Goal: Task Accomplishment & Management: Use online tool/utility

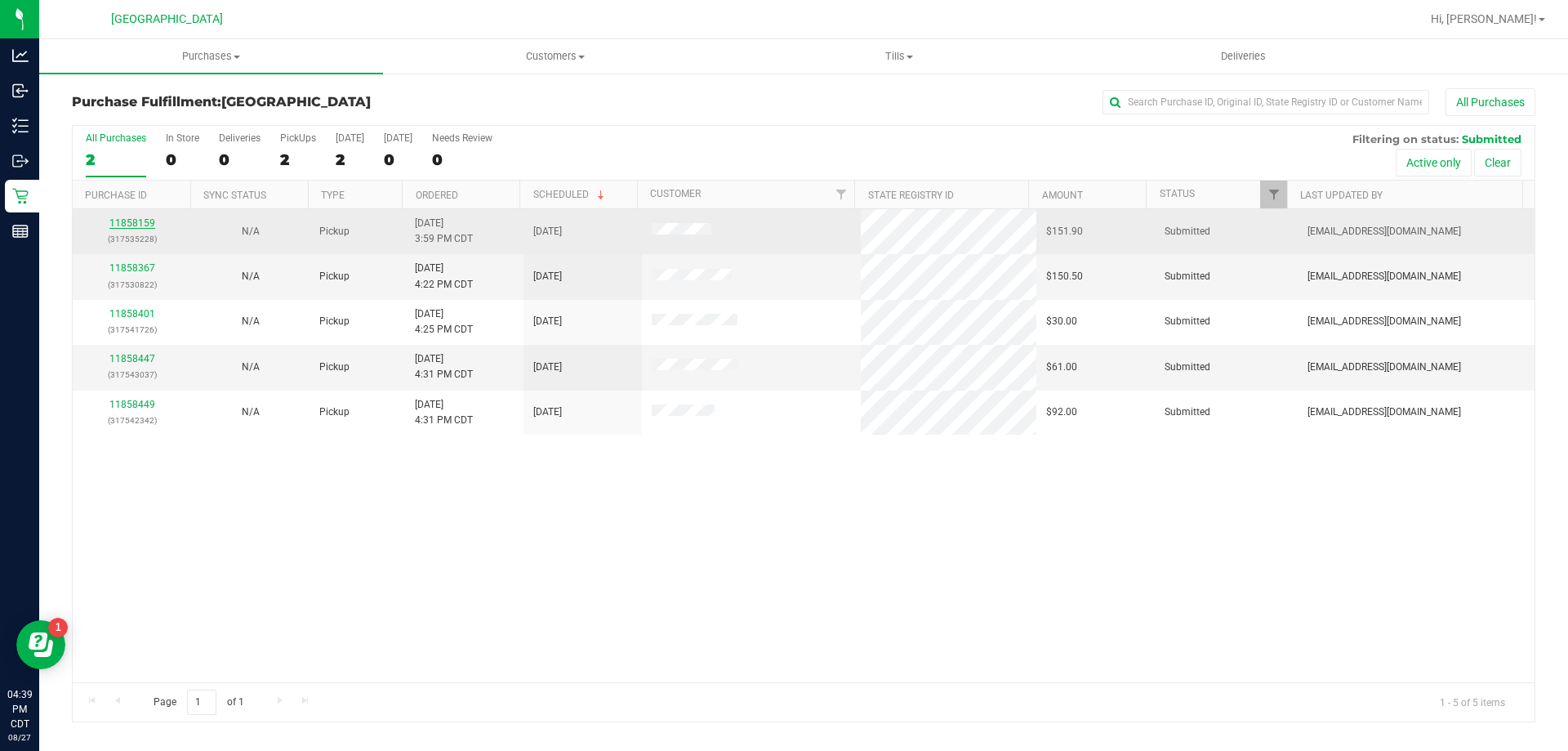
click at [132, 220] on link "11858159" at bounding box center [131, 223] width 45 height 12
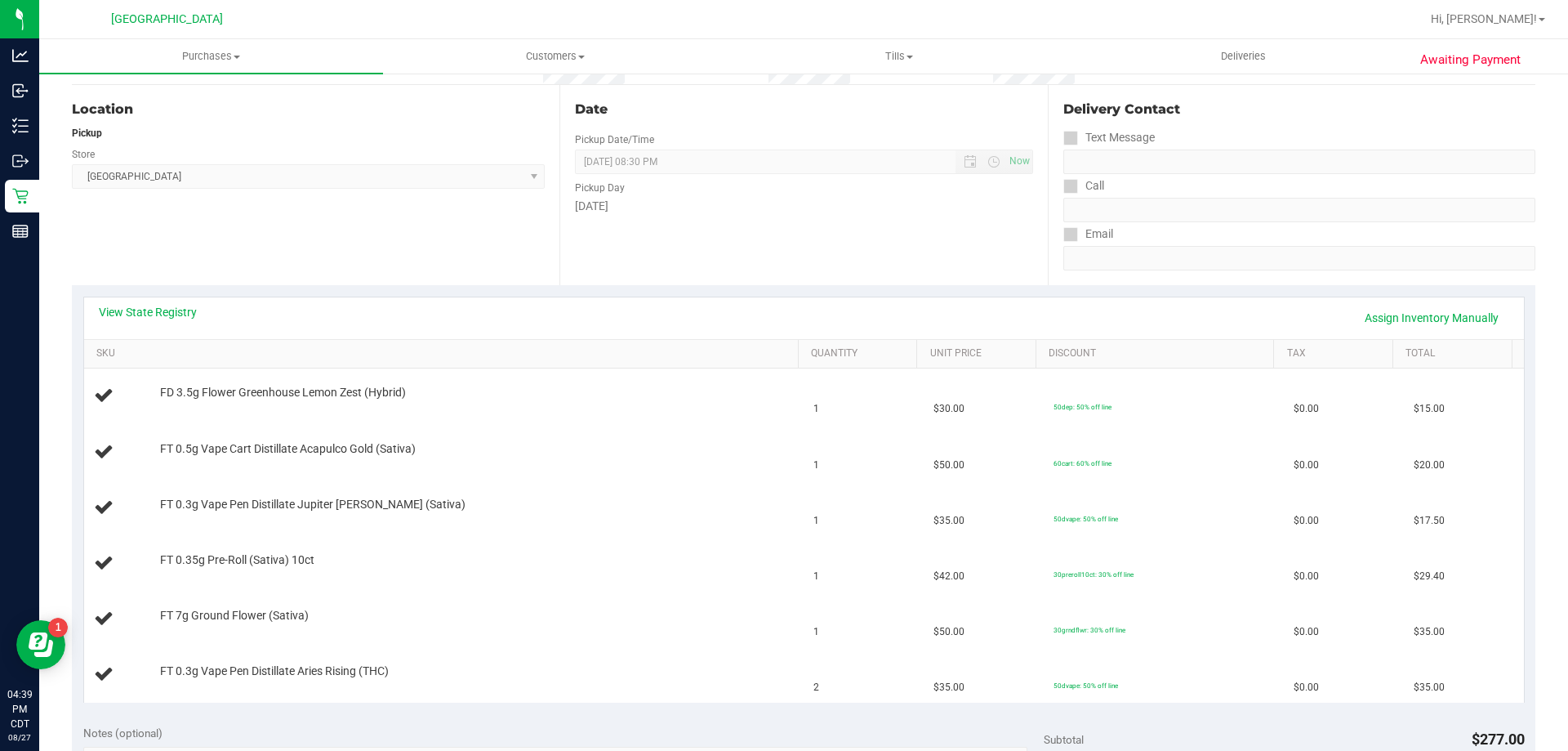
scroll to position [245, 0]
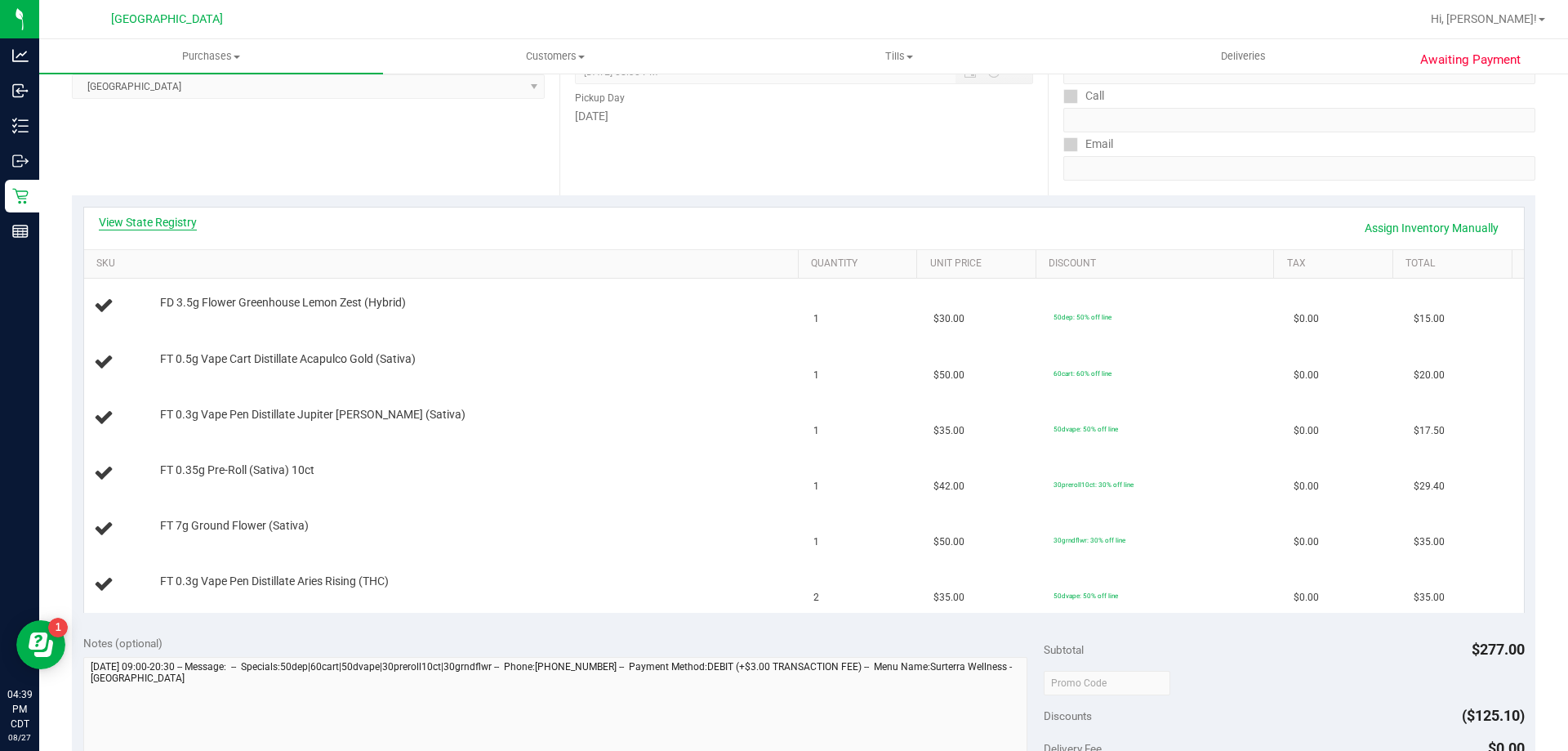
click at [149, 221] on link "View State Registry" at bounding box center [148, 222] width 98 height 16
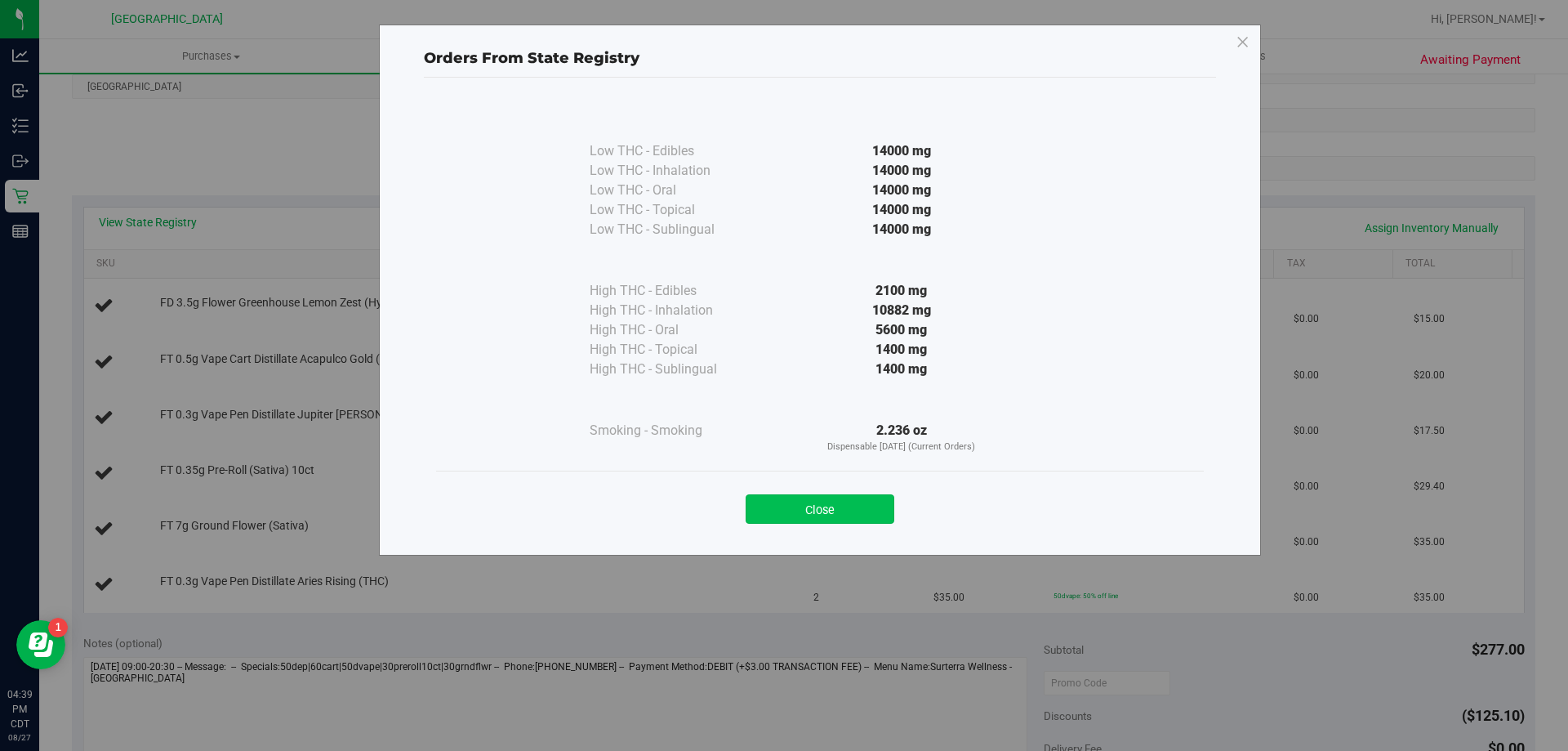
click at [838, 508] on button "Close" at bounding box center [820, 509] width 149 height 29
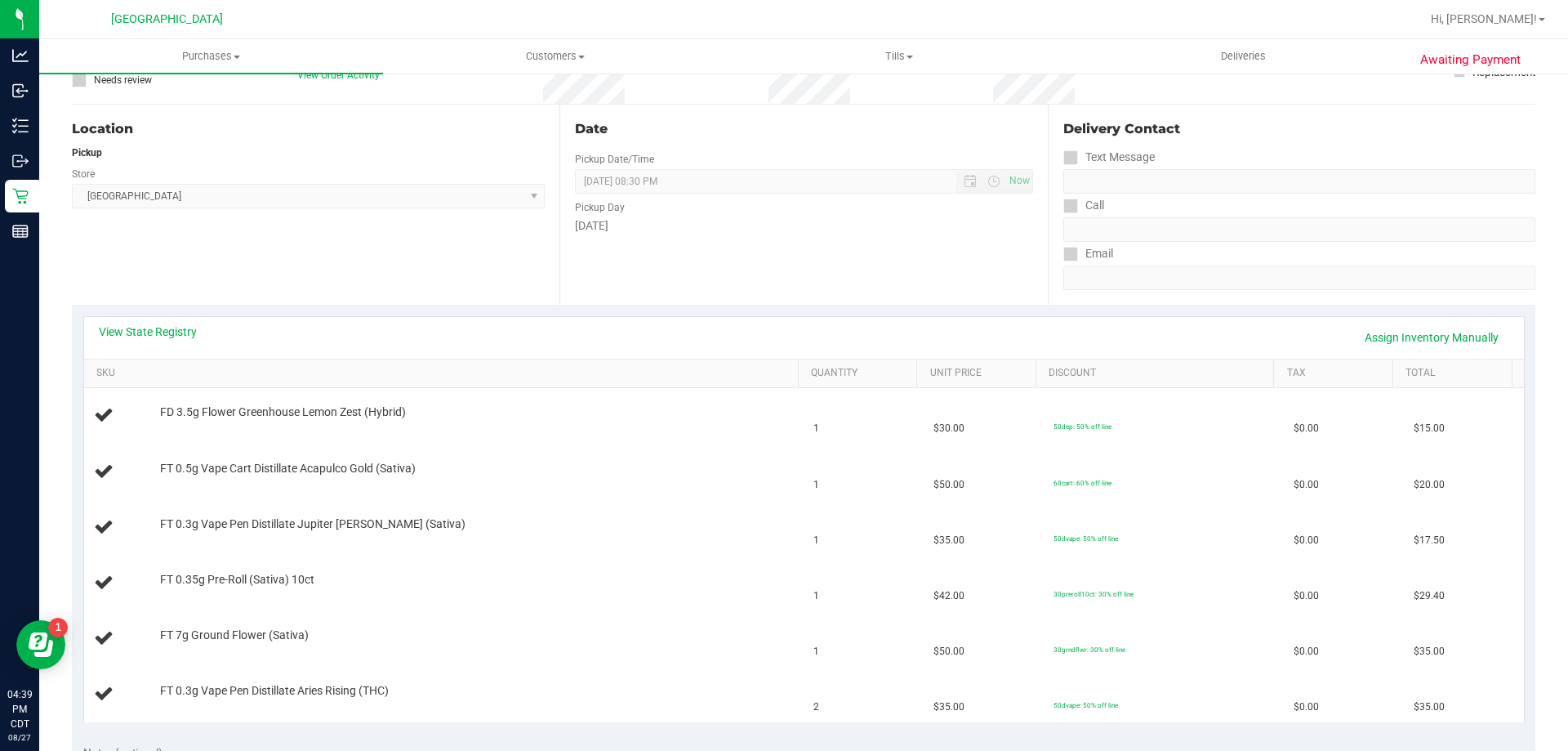
scroll to position [0, 0]
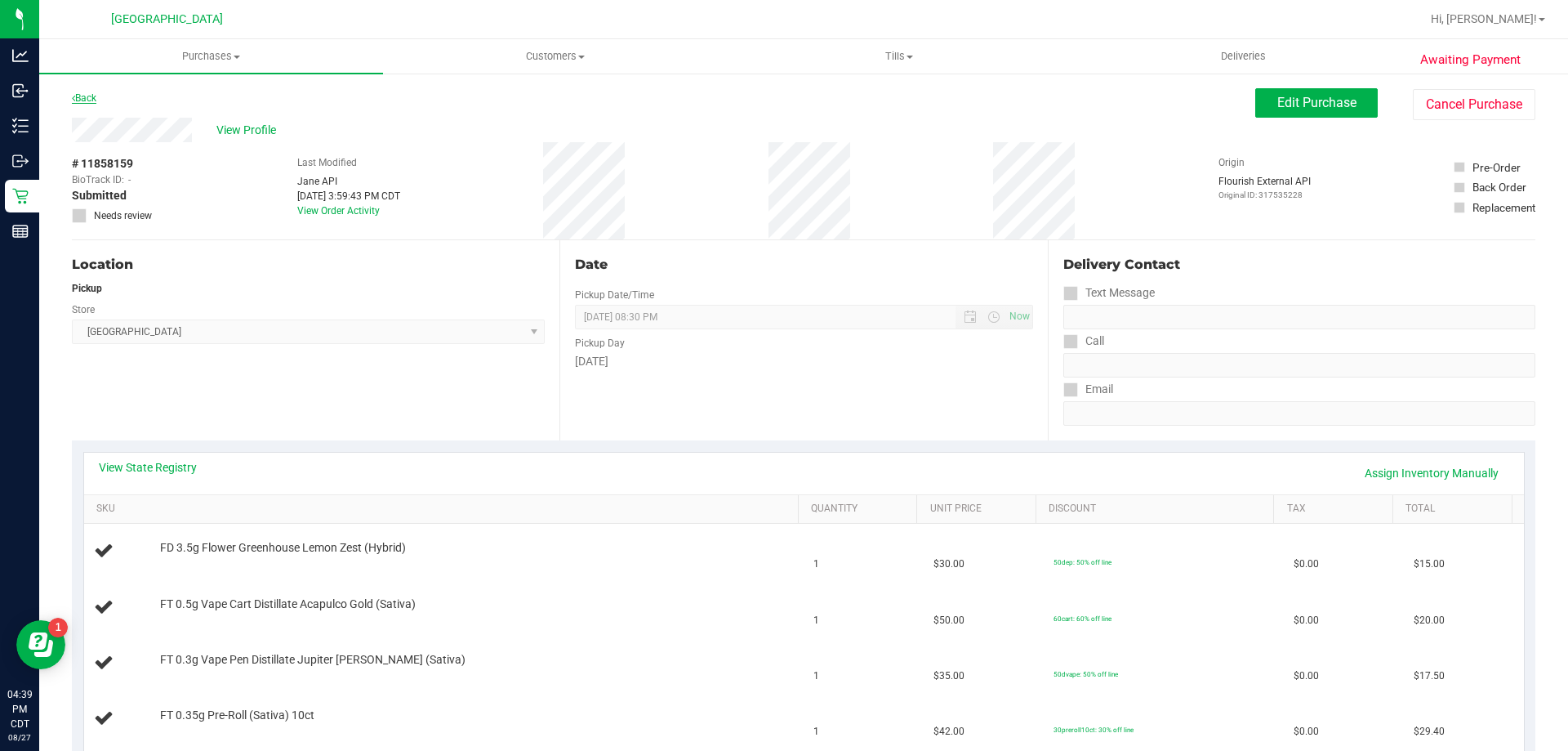
click at [85, 98] on link "Back" at bounding box center [83, 98] width 24 height 12
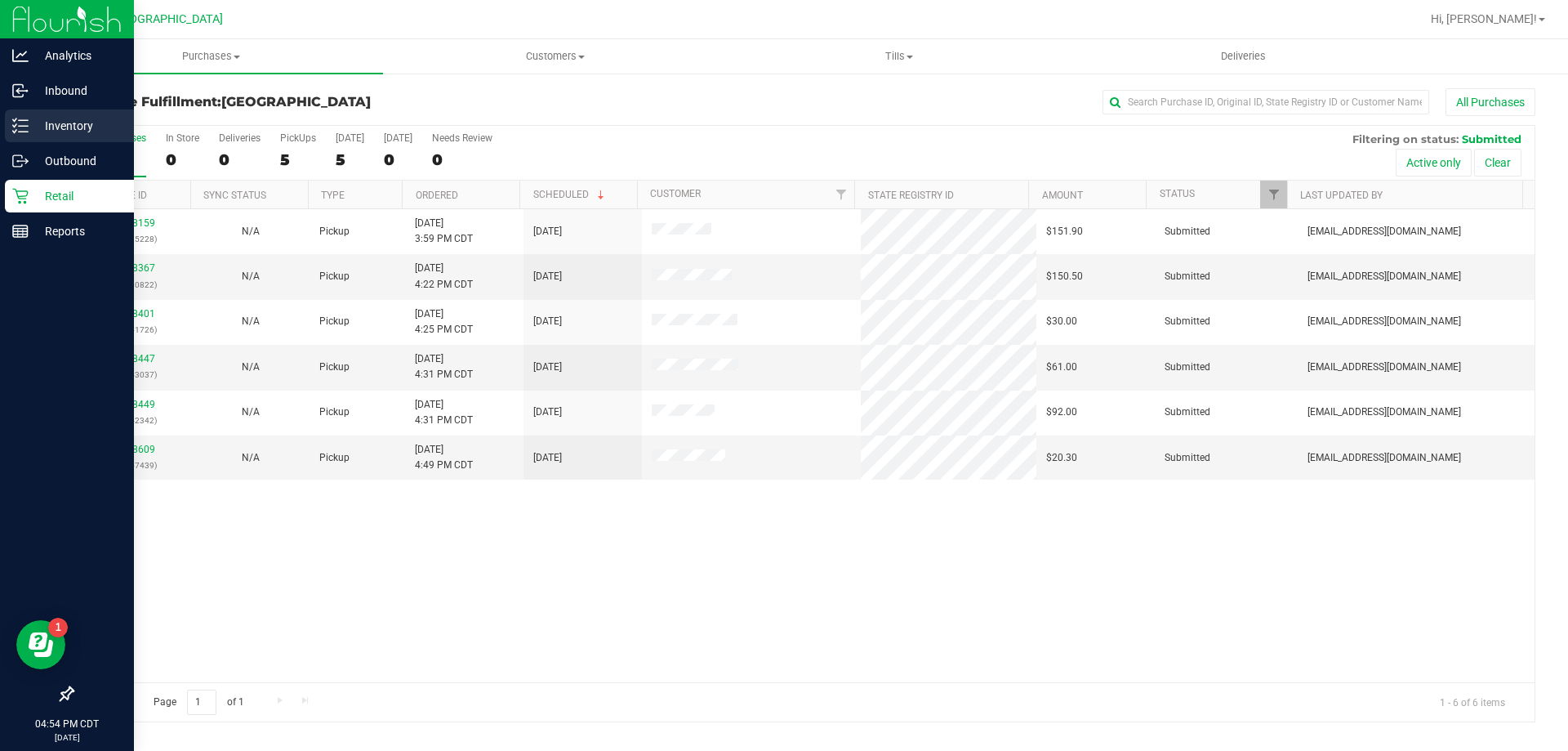
click at [50, 120] on p "Inventory" at bounding box center [78, 125] width 98 height 19
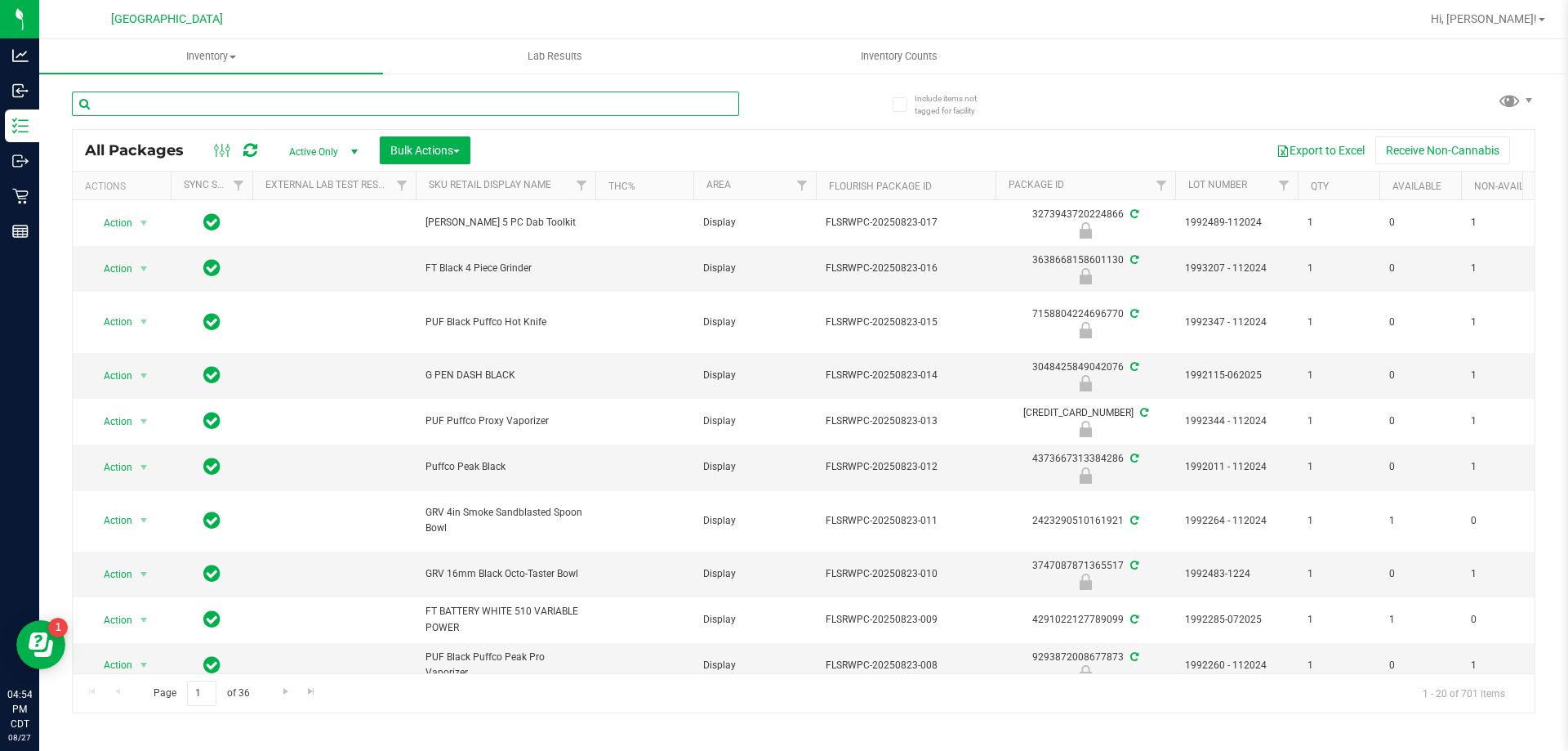
click at [259, 99] on input "text" at bounding box center [405, 103] width 668 height 24
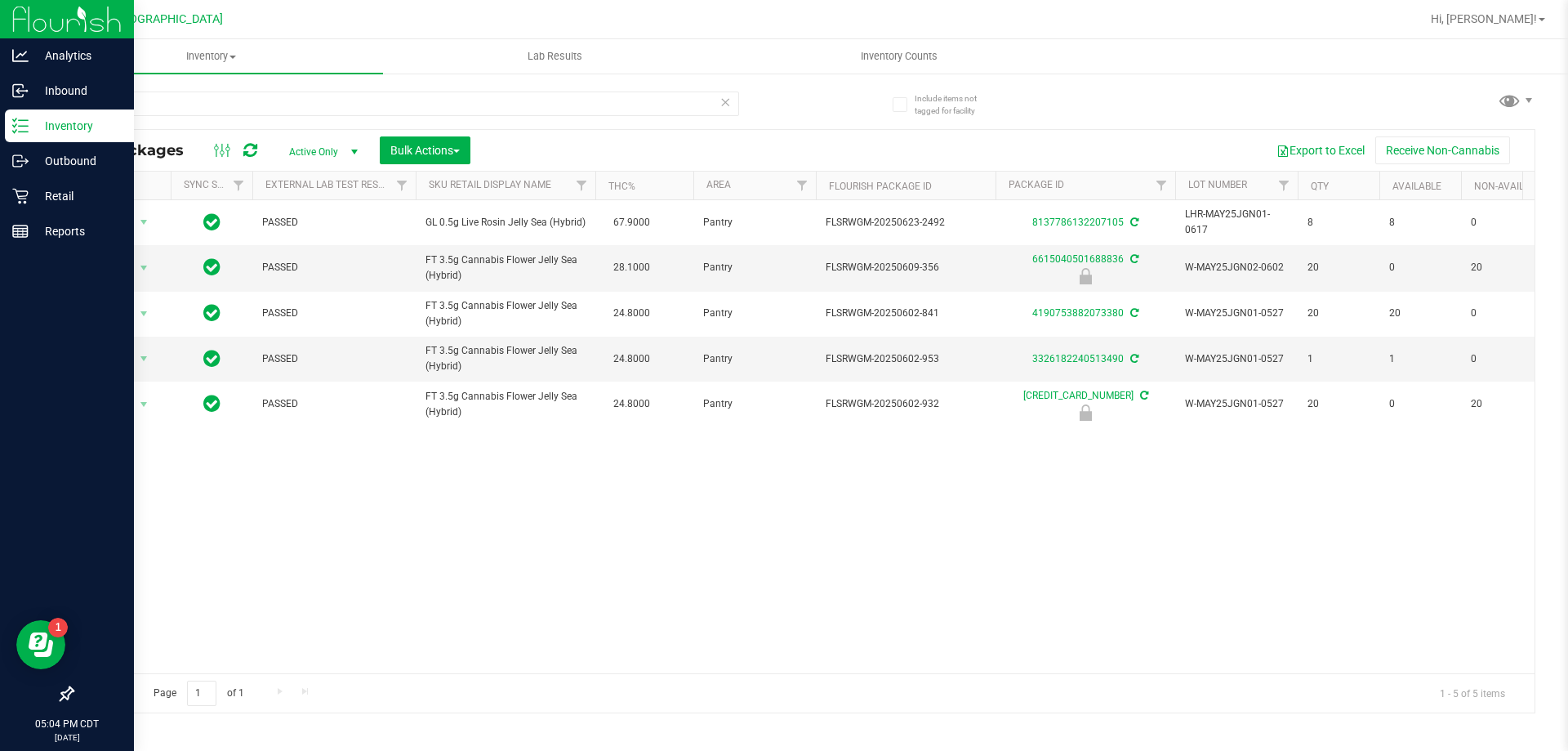
click at [67, 125] on p "Inventory" at bounding box center [78, 125] width 98 height 19
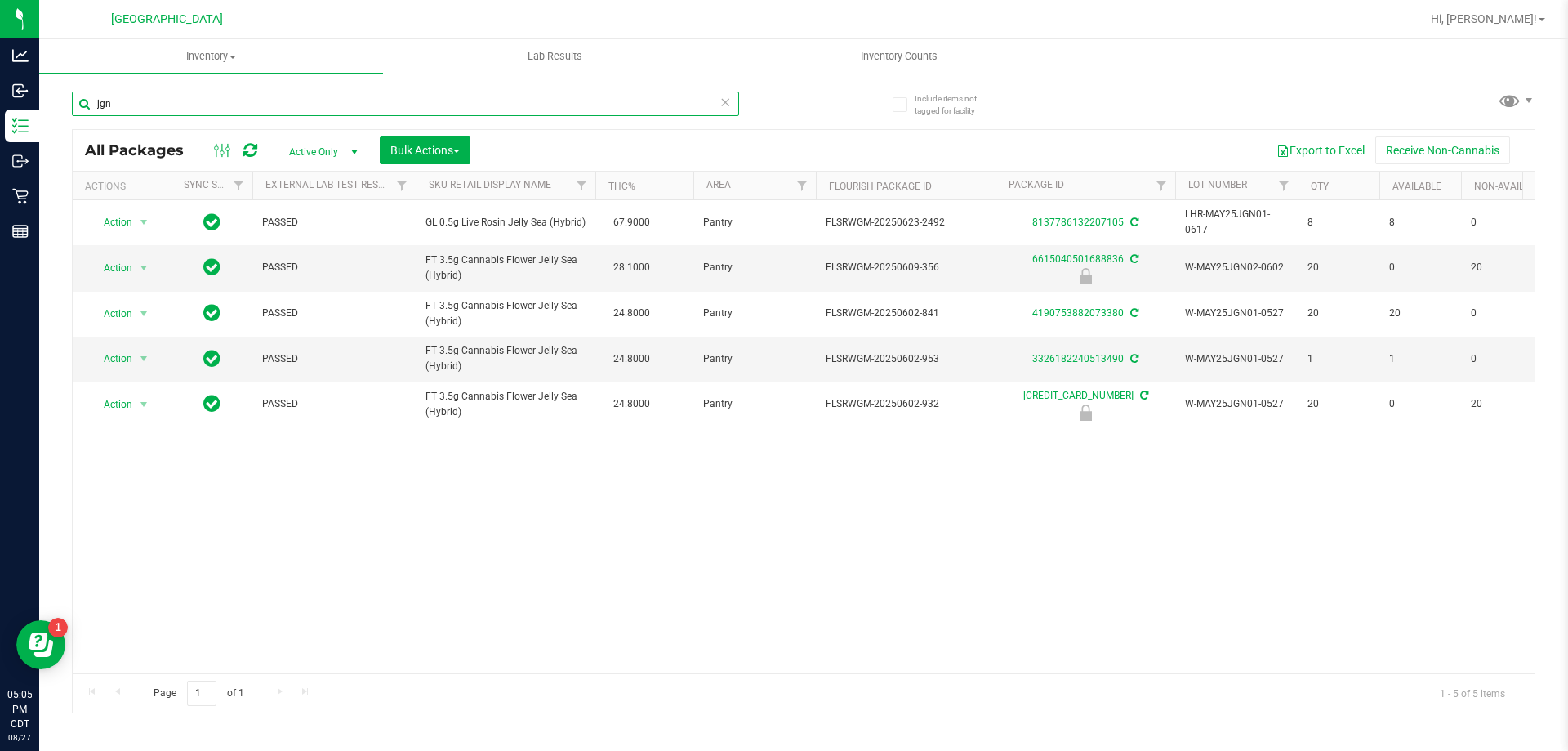
click at [134, 108] on input "jgn" at bounding box center [405, 103] width 668 height 24
type input "j"
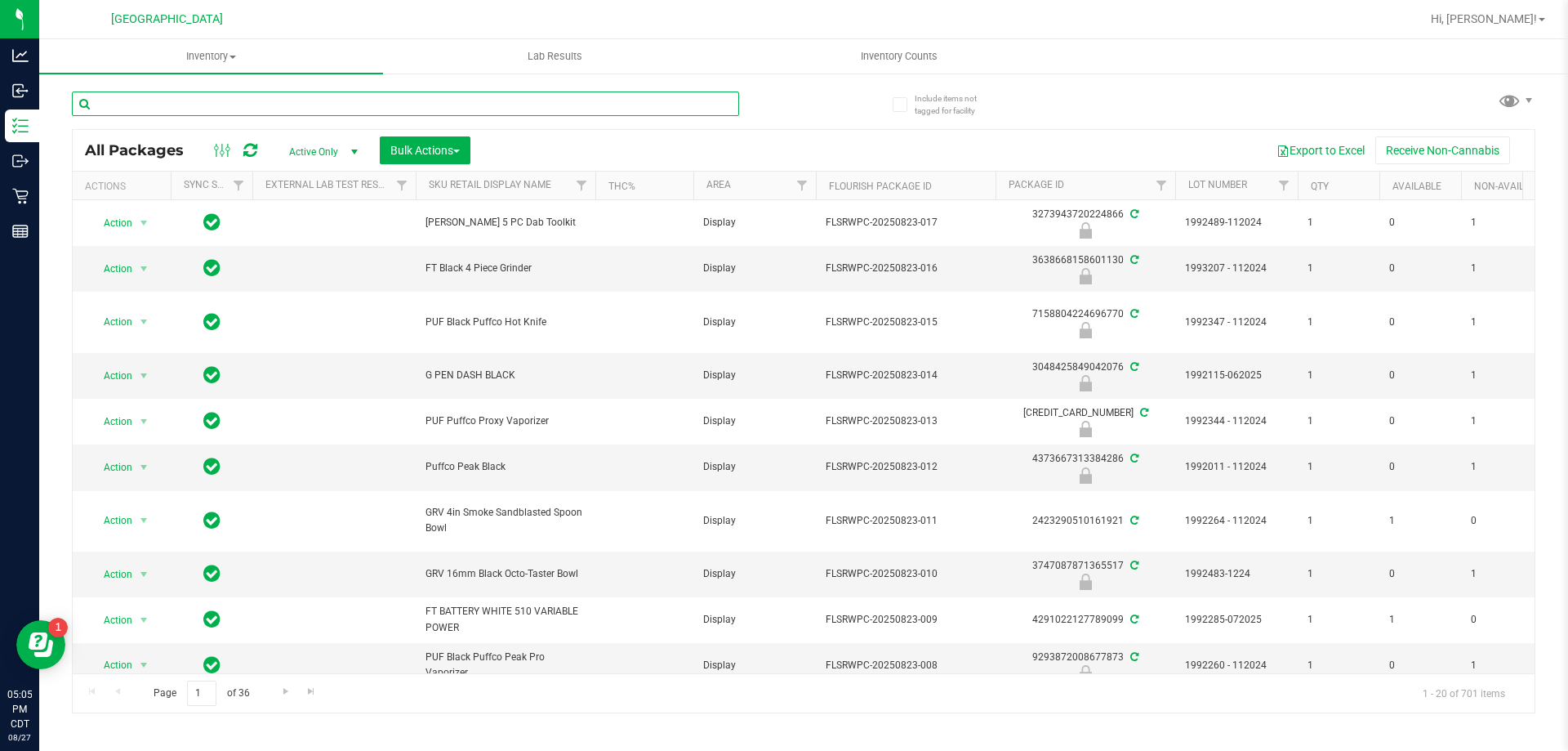
click at [251, 109] on input "text" at bounding box center [405, 103] width 668 height 24
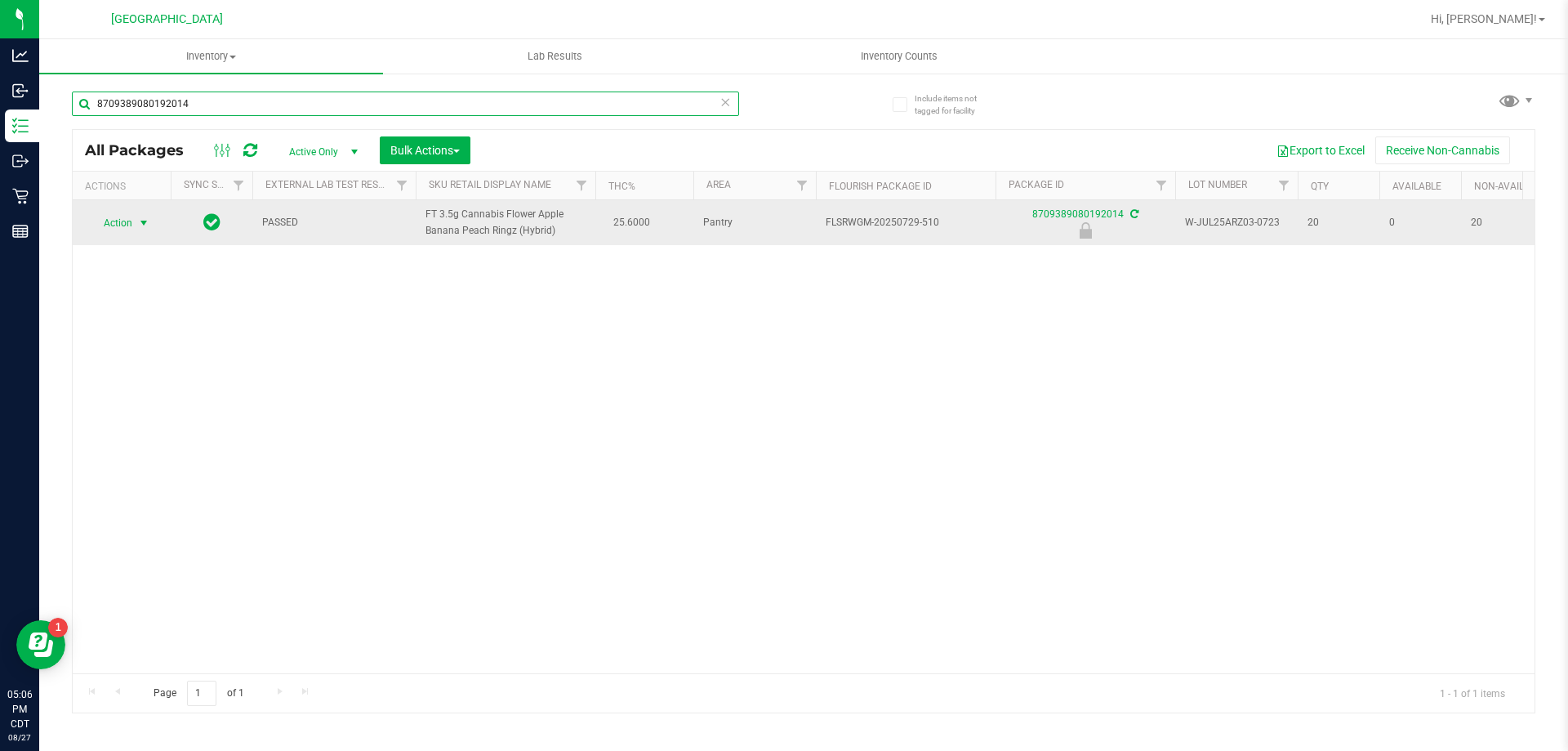
type input "8709389080192014"
click at [141, 225] on span "select" at bounding box center [144, 223] width 14 height 14
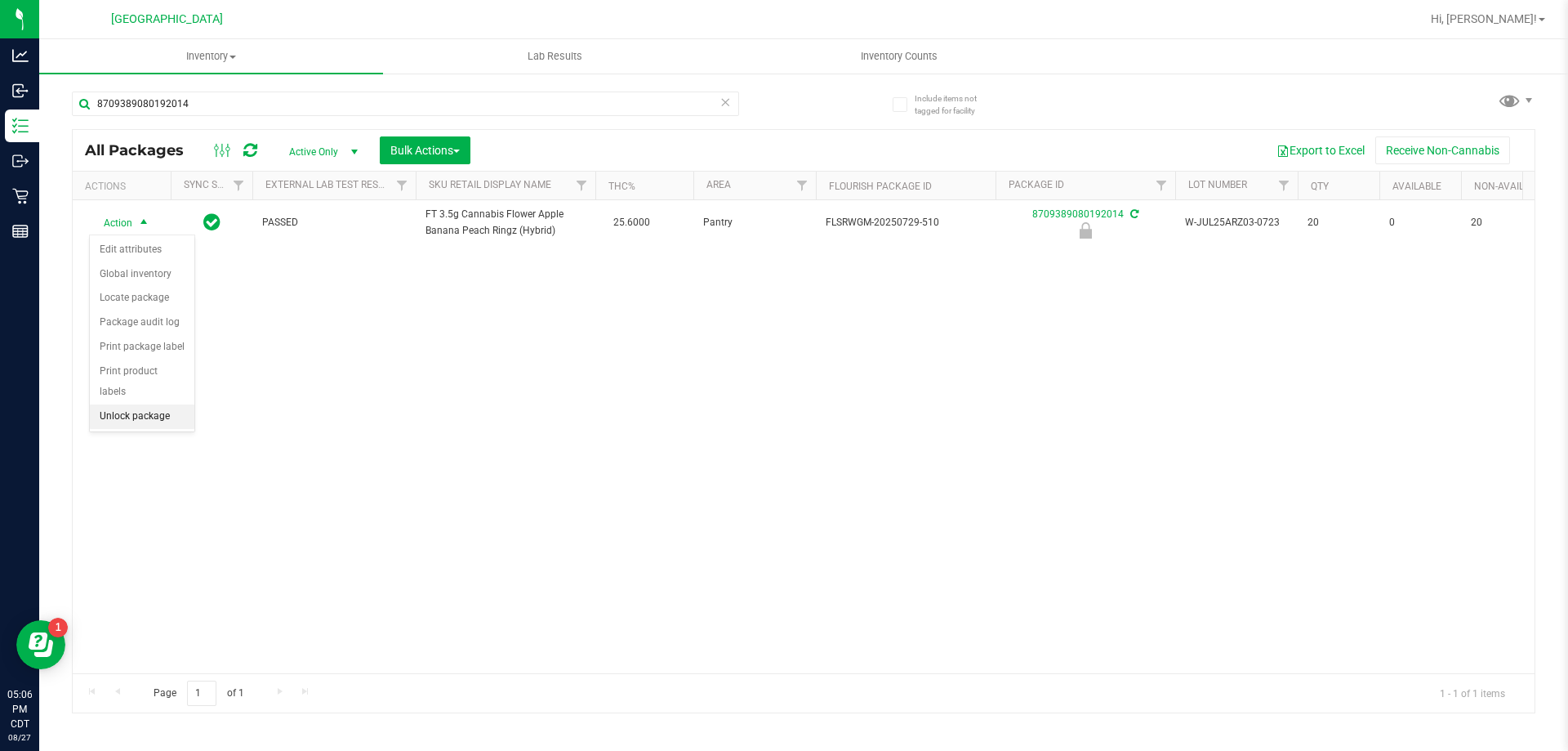
click at [151, 404] on li "Unlock package" at bounding box center [142, 416] width 104 height 24
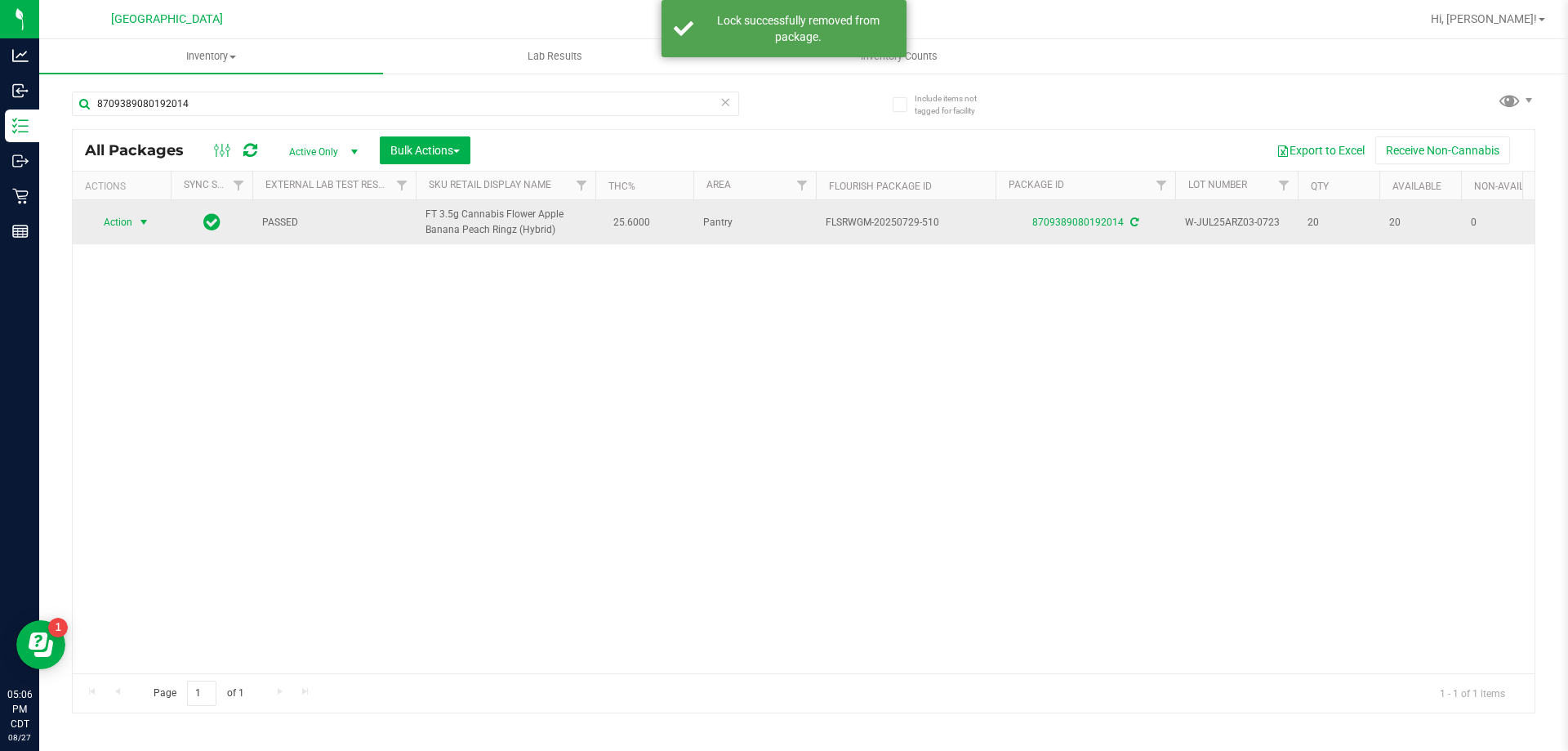
click at [126, 225] on span "Action" at bounding box center [111, 222] width 44 height 23
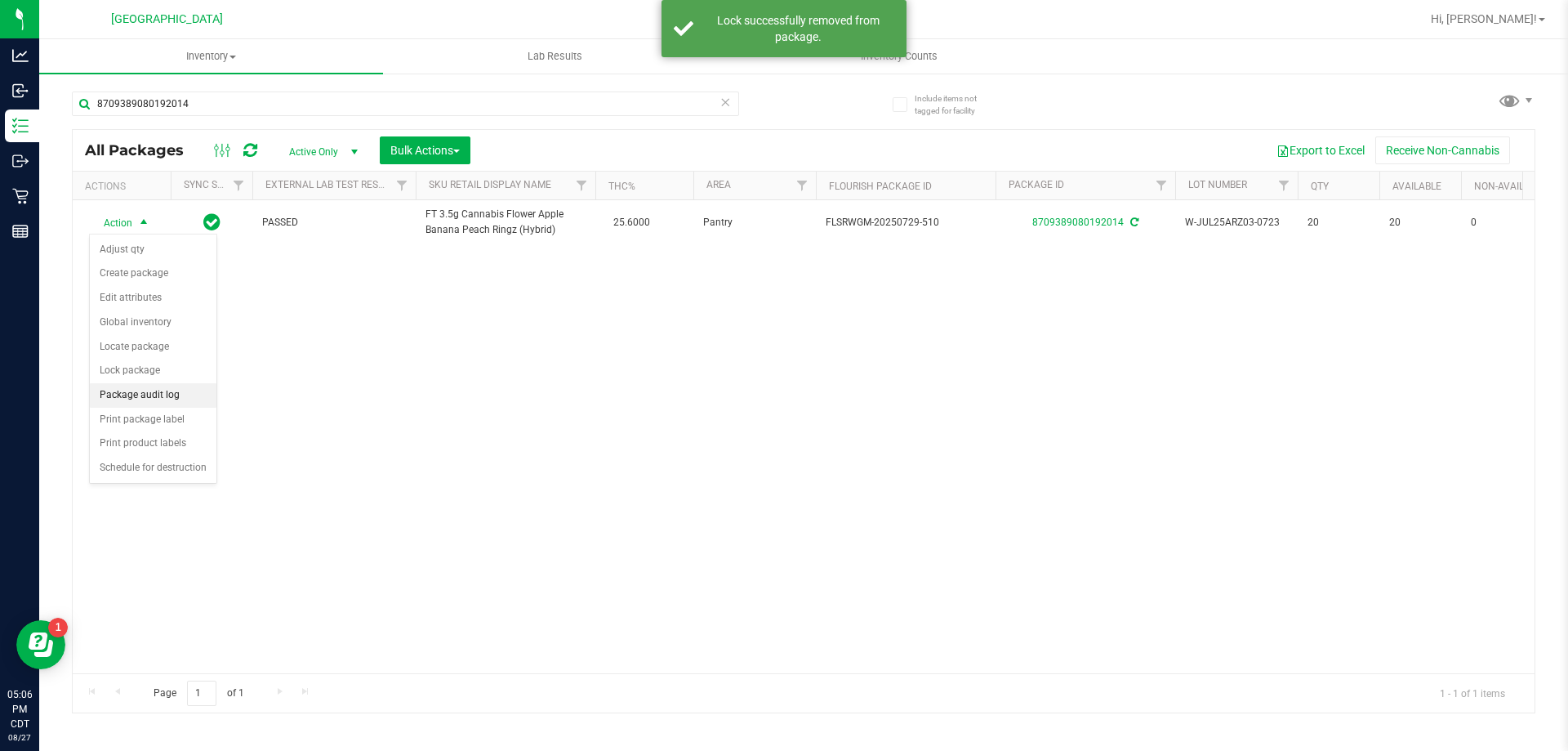
click at [146, 399] on li "Package audit log" at bounding box center [152, 395] width 126 height 24
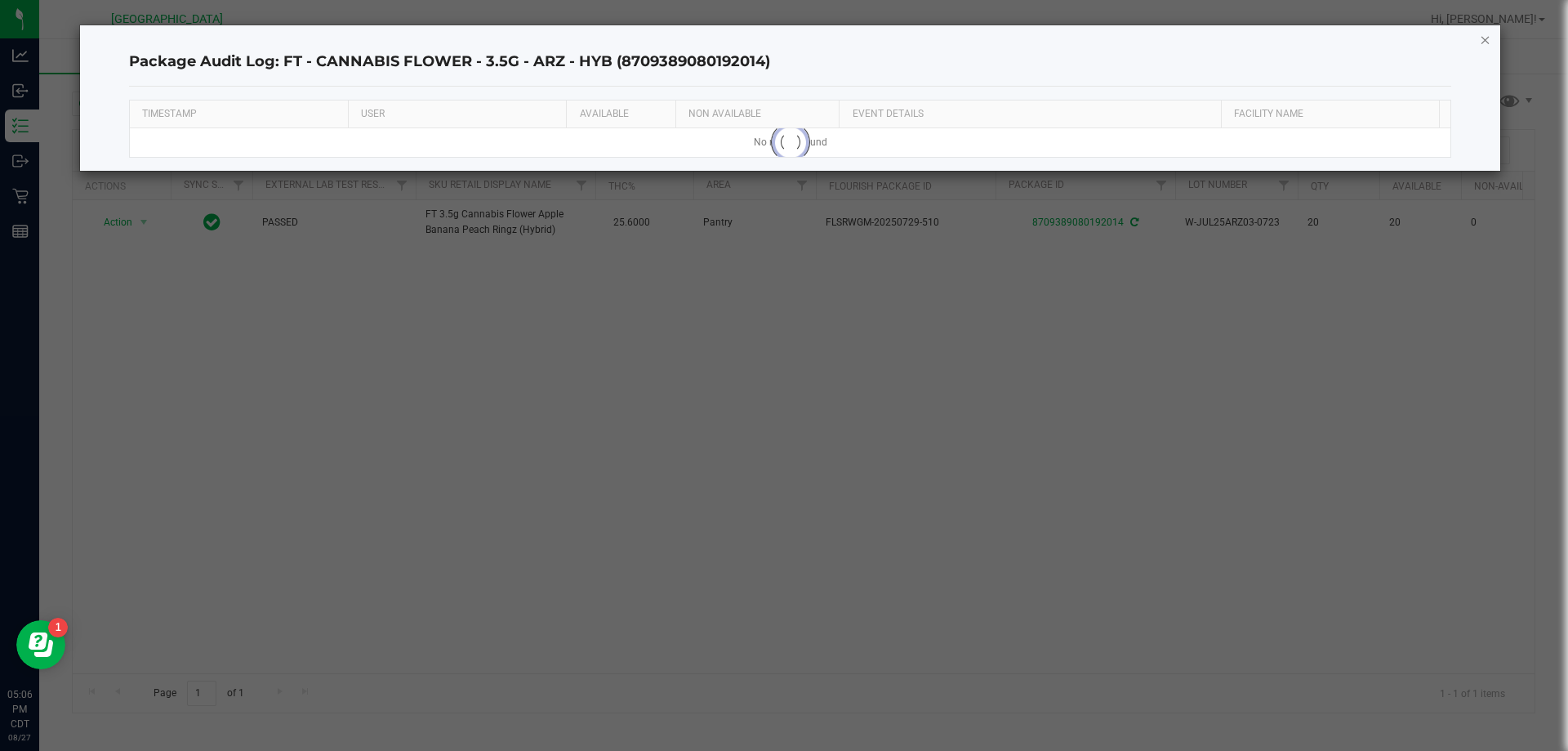
click at [1481, 41] on icon "button" at bounding box center [1486, 39] width 12 height 19
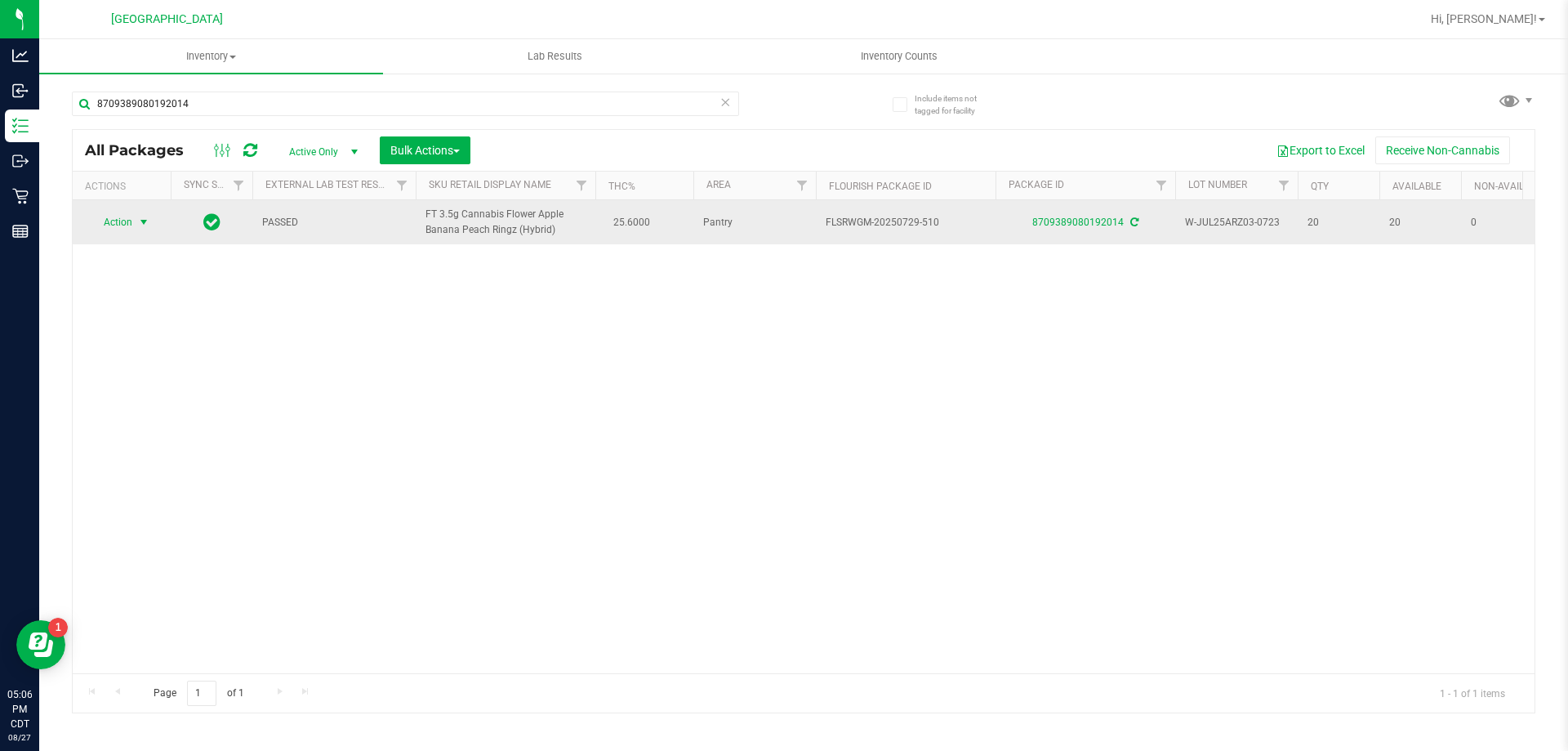
click at [138, 215] on span "select" at bounding box center [144, 222] width 14 height 14
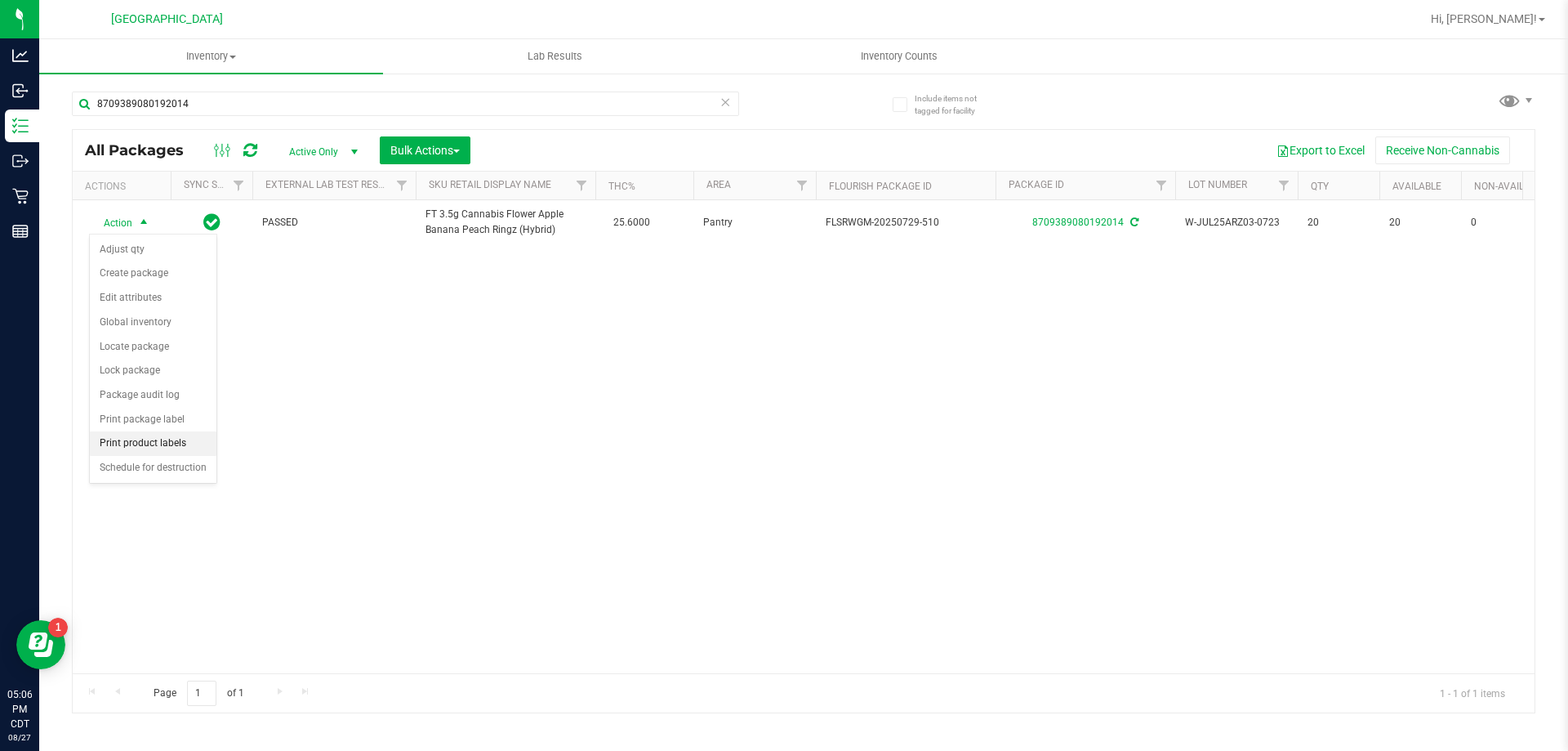
click at [148, 431] on li "Print product labels" at bounding box center [152, 443] width 126 height 24
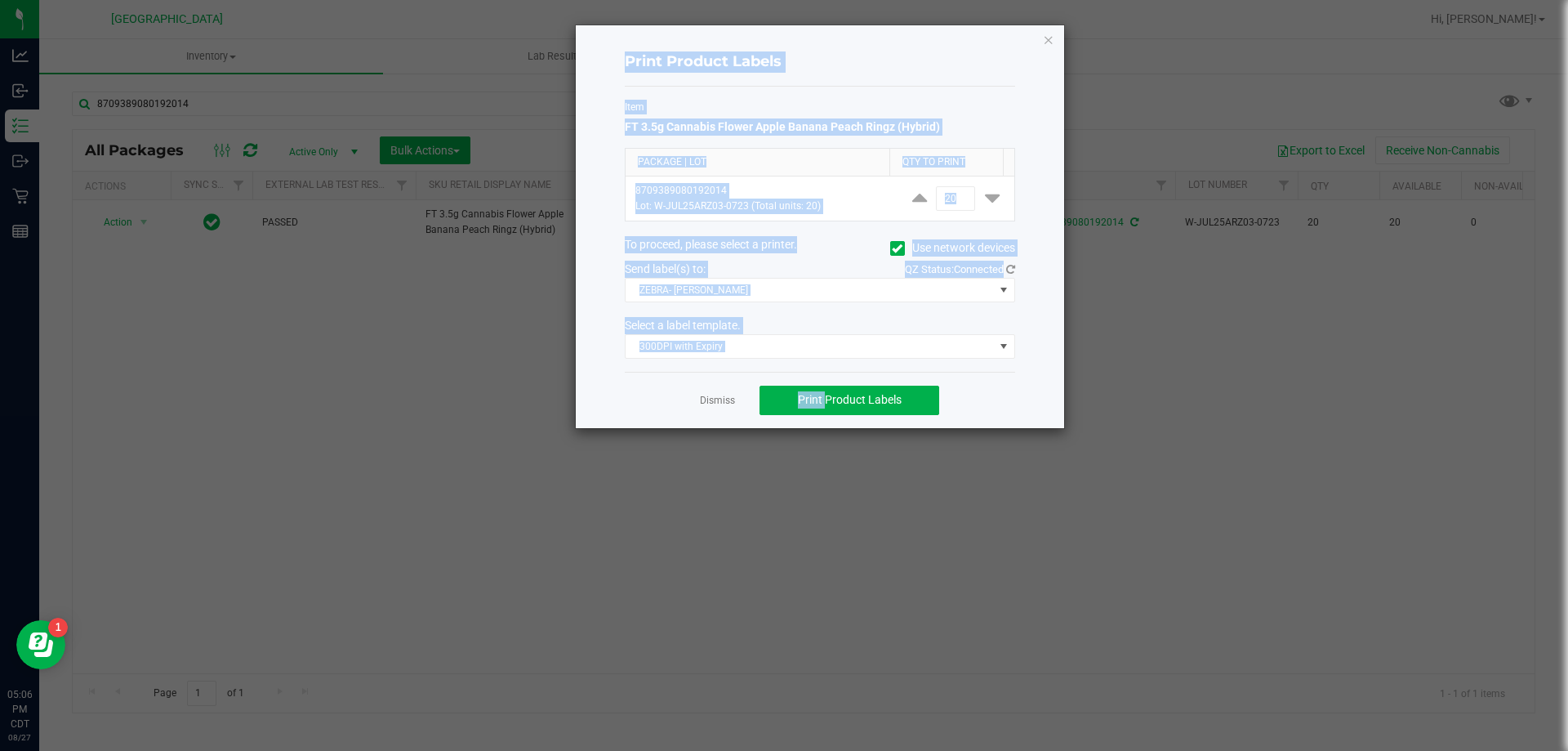
drag, startPoint x: 148, startPoint y: 431, endPoint x: 389, endPoint y: 426, distance: 241.1
click at [388, 426] on body "Analytics Inbound Inventory Outbound Retail Reports 05:06 PM CDT [DATE] 08/27 […" at bounding box center [784, 376] width 1568 height 751
click at [724, 403] on link "Dismiss" at bounding box center [717, 401] width 35 height 14
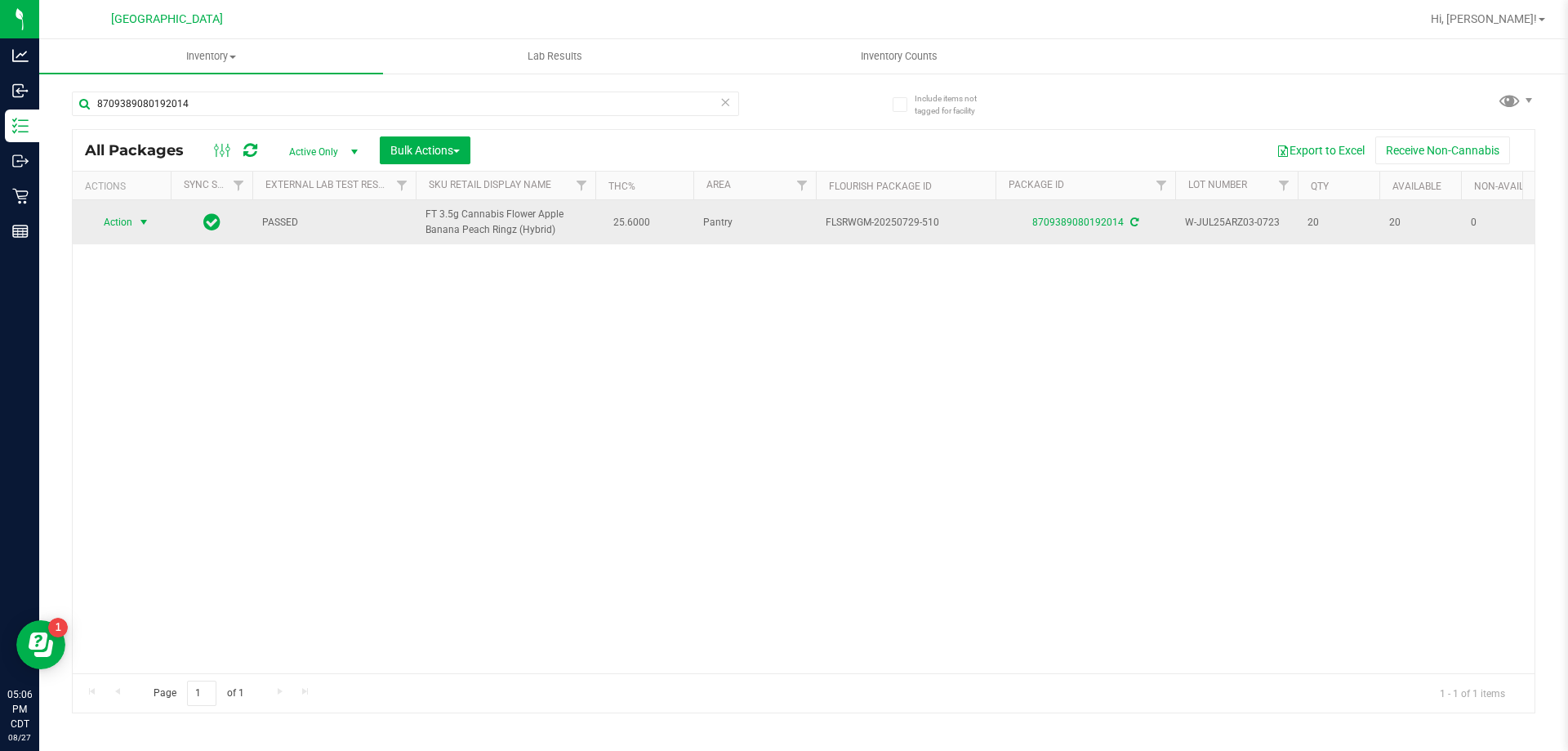
click at [121, 221] on span "Action" at bounding box center [111, 222] width 44 height 23
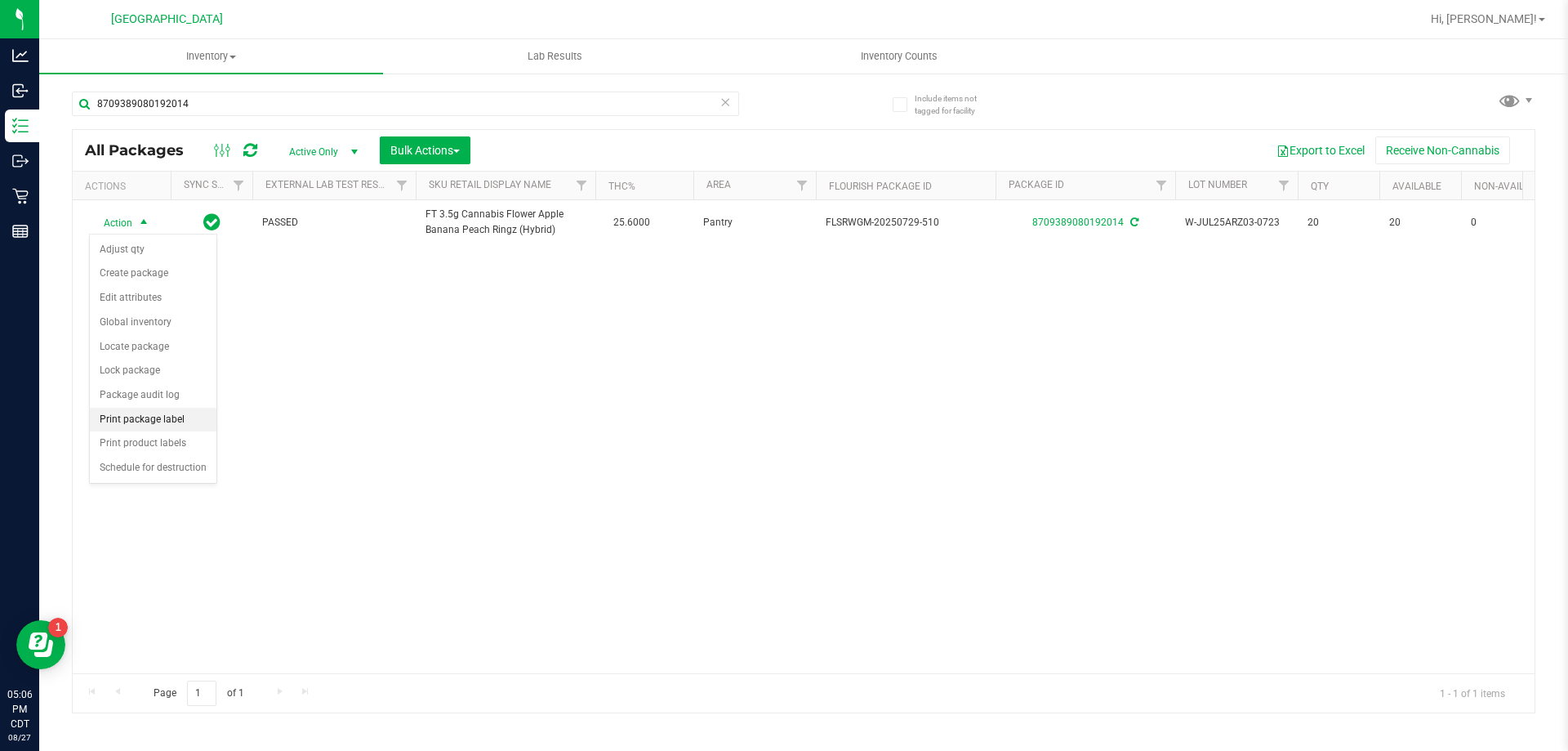
click at [134, 421] on li "Print package label" at bounding box center [152, 419] width 126 height 24
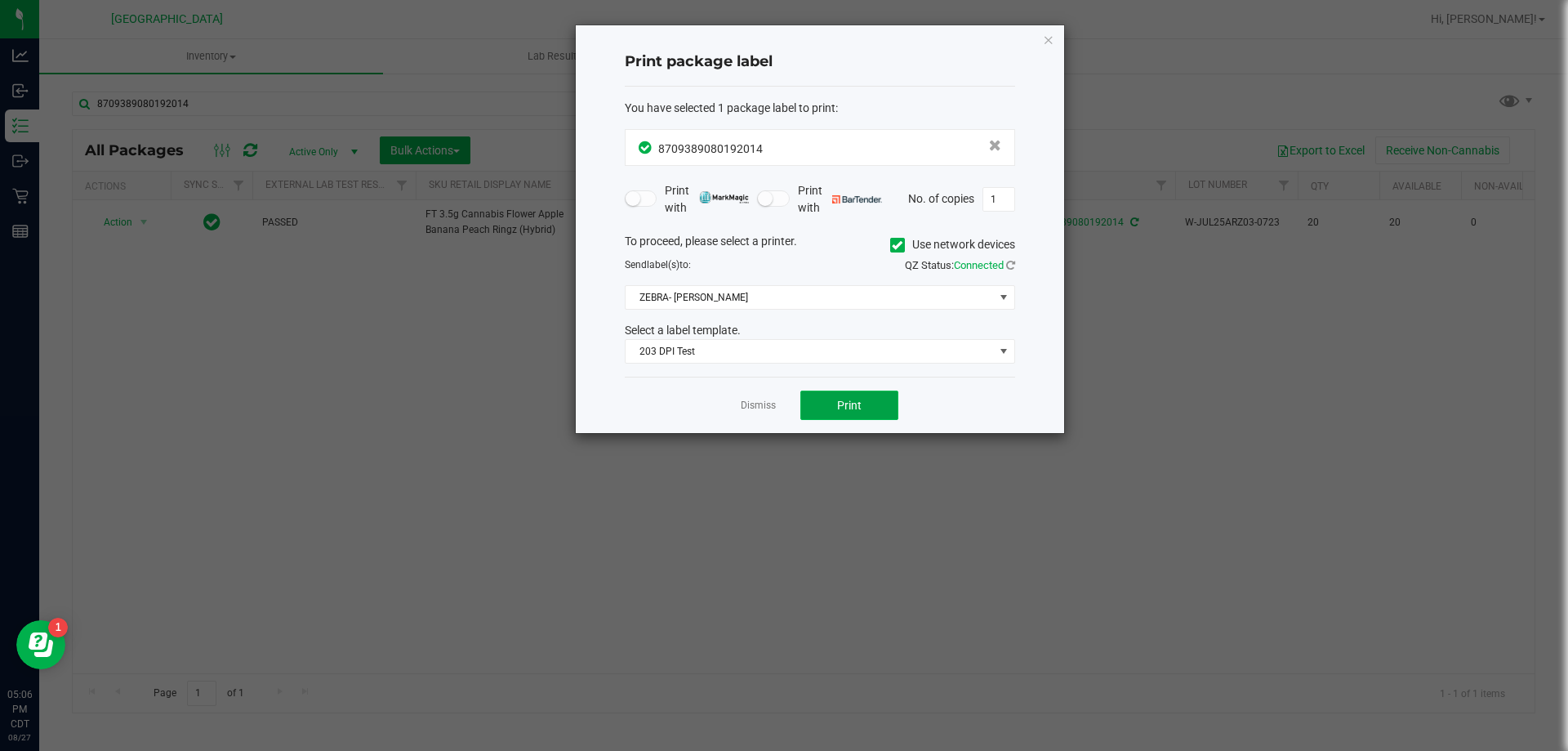
click at [891, 409] on button "Print" at bounding box center [850, 405] width 98 height 29
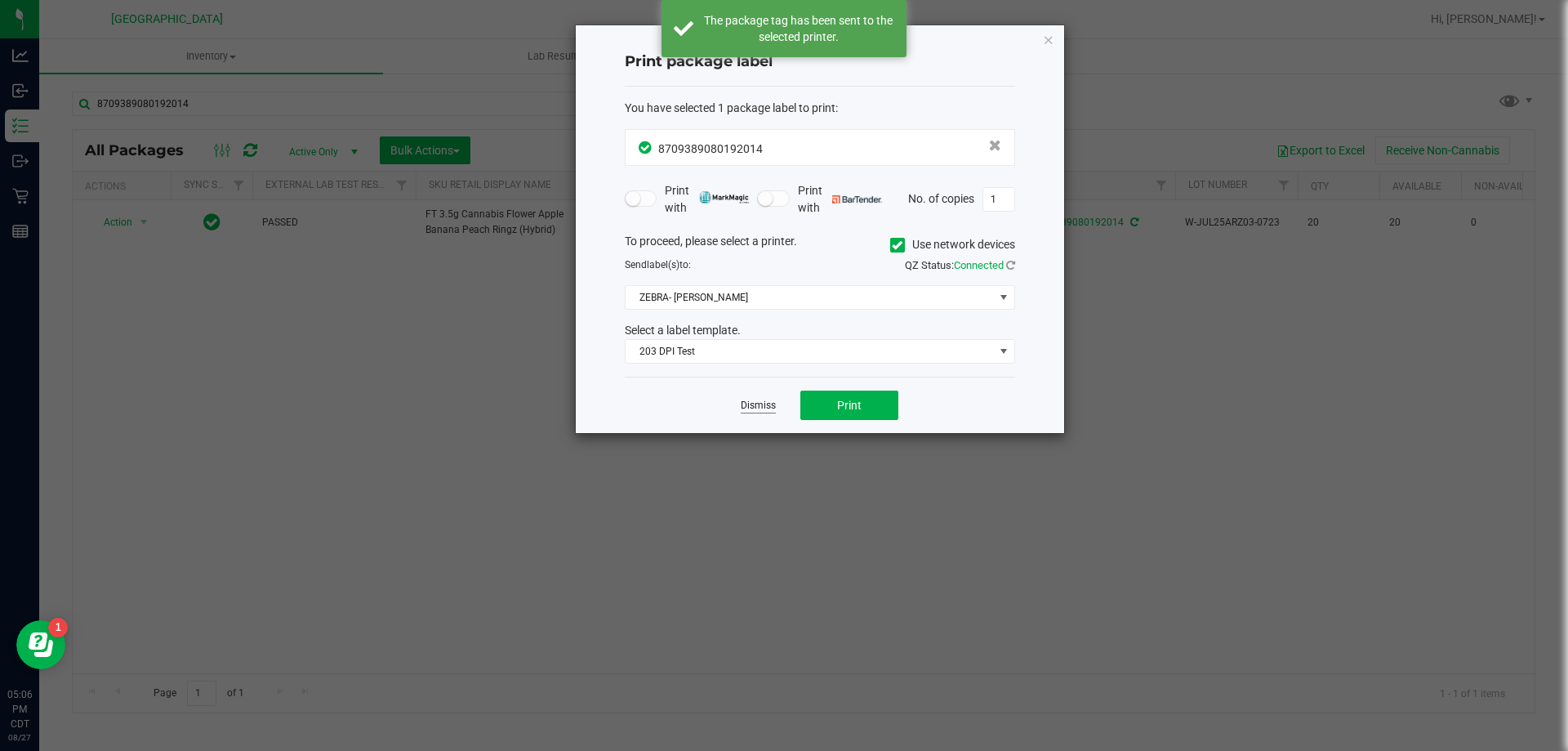
click at [746, 403] on link "Dismiss" at bounding box center [758, 405] width 35 height 14
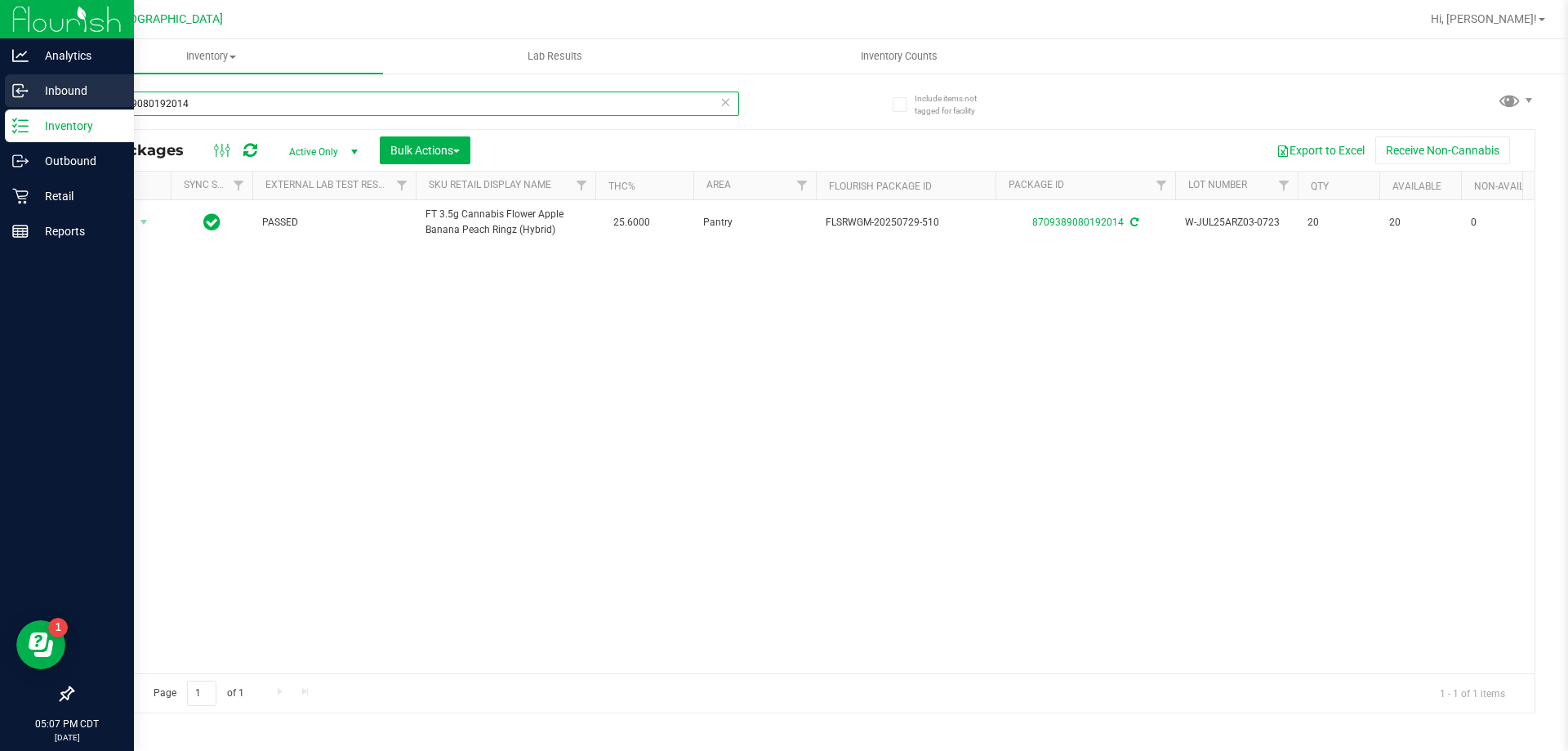
drag, startPoint x: 193, startPoint y: 104, endPoint x: 0, endPoint y: 106, distance: 193.0
click at [0, 106] on div "Analytics Inbound Inventory Outbound Retail Reports 05:07 PM CDT [DATE] 08/27 […" at bounding box center [784, 376] width 1568 height 751
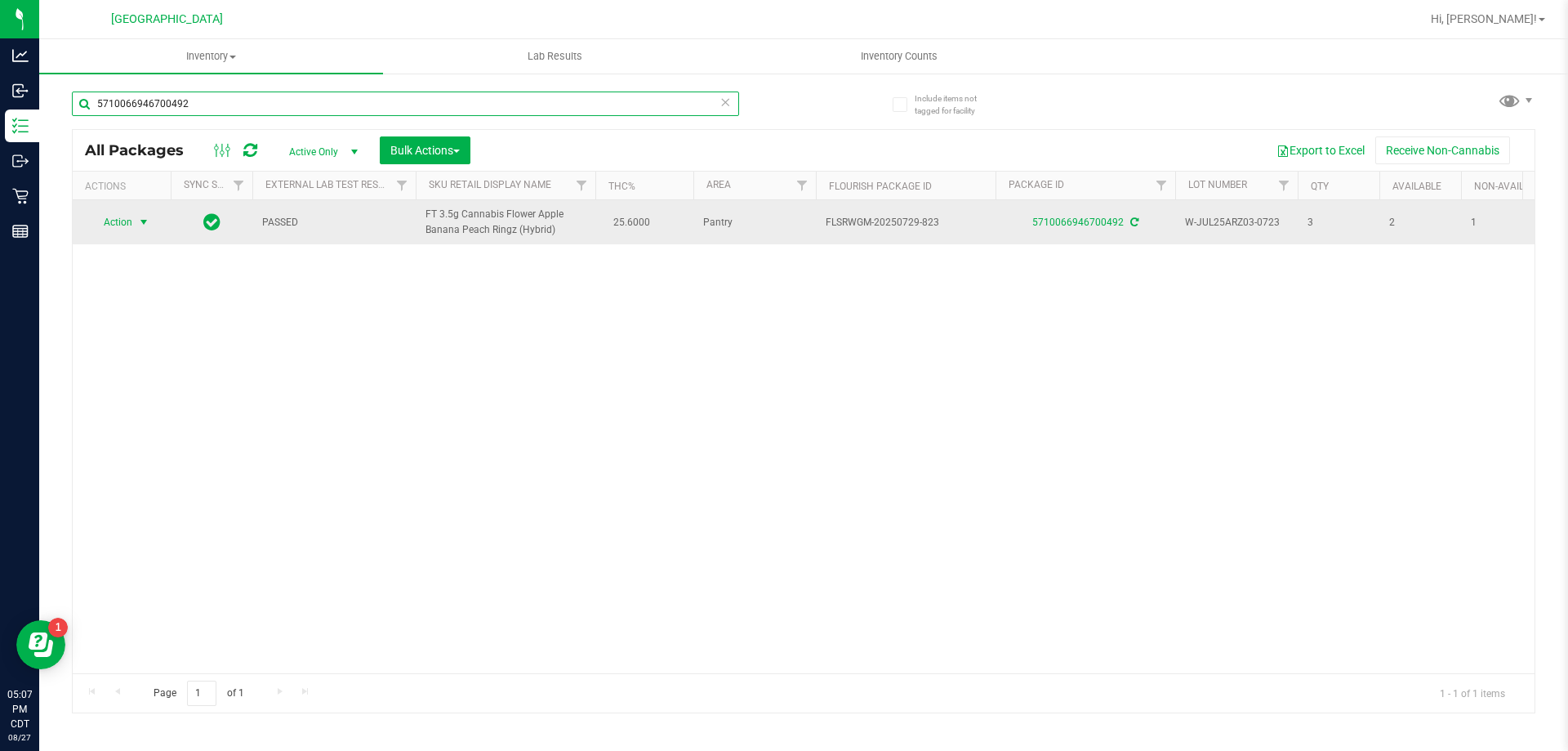
type input "5710066946700492"
click at [136, 217] on span "select" at bounding box center [144, 222] width 20 height 23
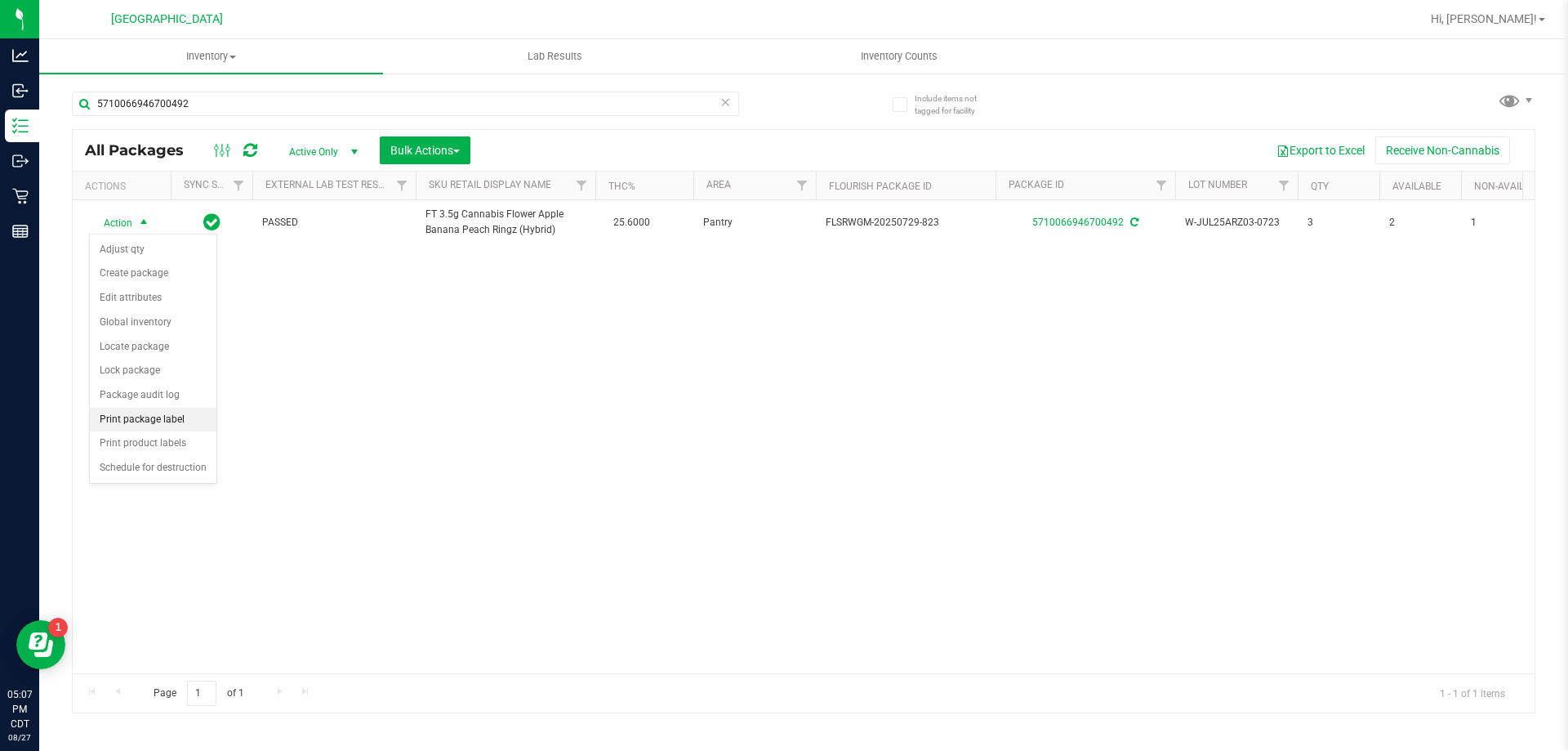
click at [194, 417] on li "Print package label" at bounding box center [152, 419] width 126 height 24
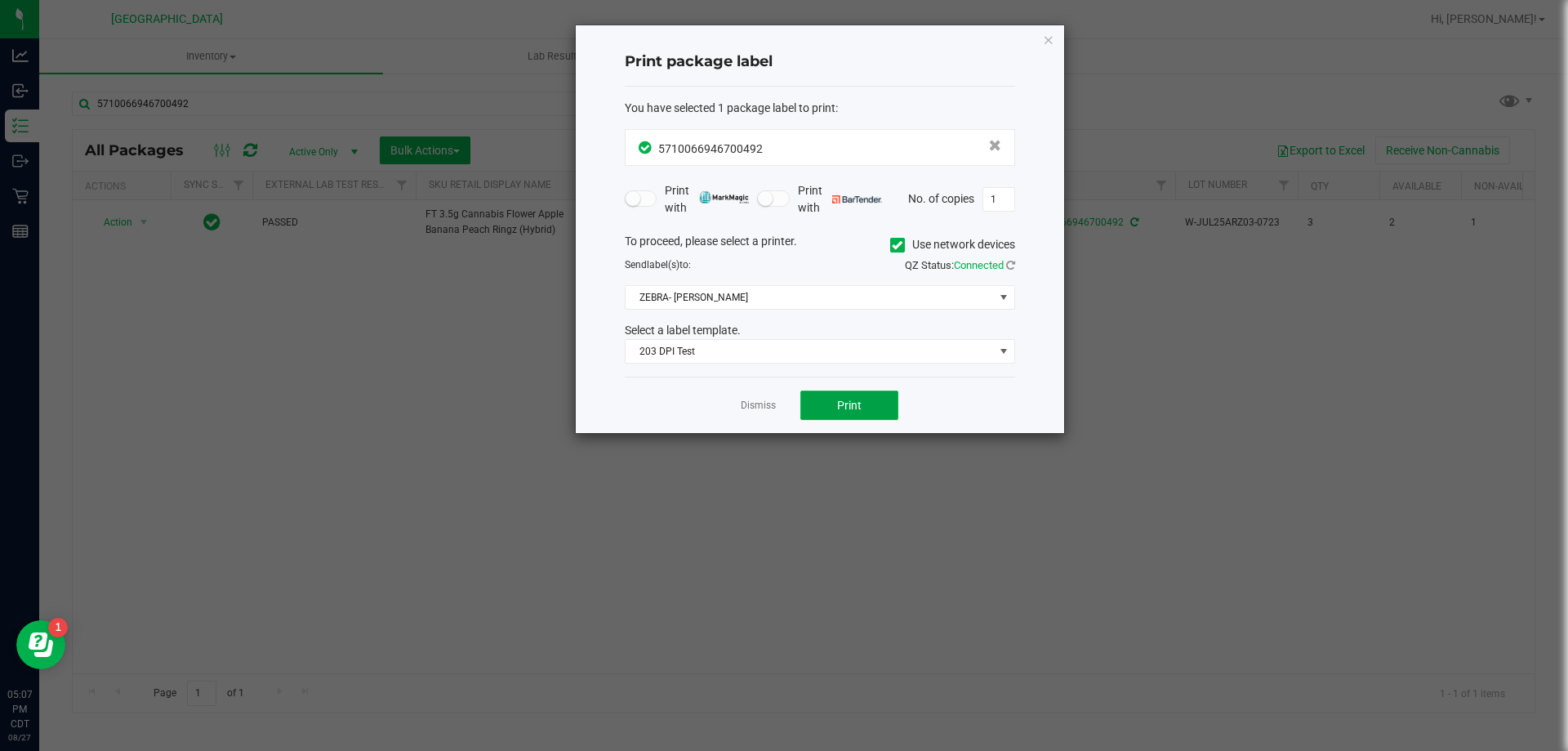
click at [828, 400] on button "Print" at bounding box center [850, 405] width 98 height 29
click at [764, 395] on div "Dismiss Print" at bounding box center [820, 404] width 391 height 56
click at [768, 403] on link "Dismiss" at bounding box center [758, 405] width 35 height 14
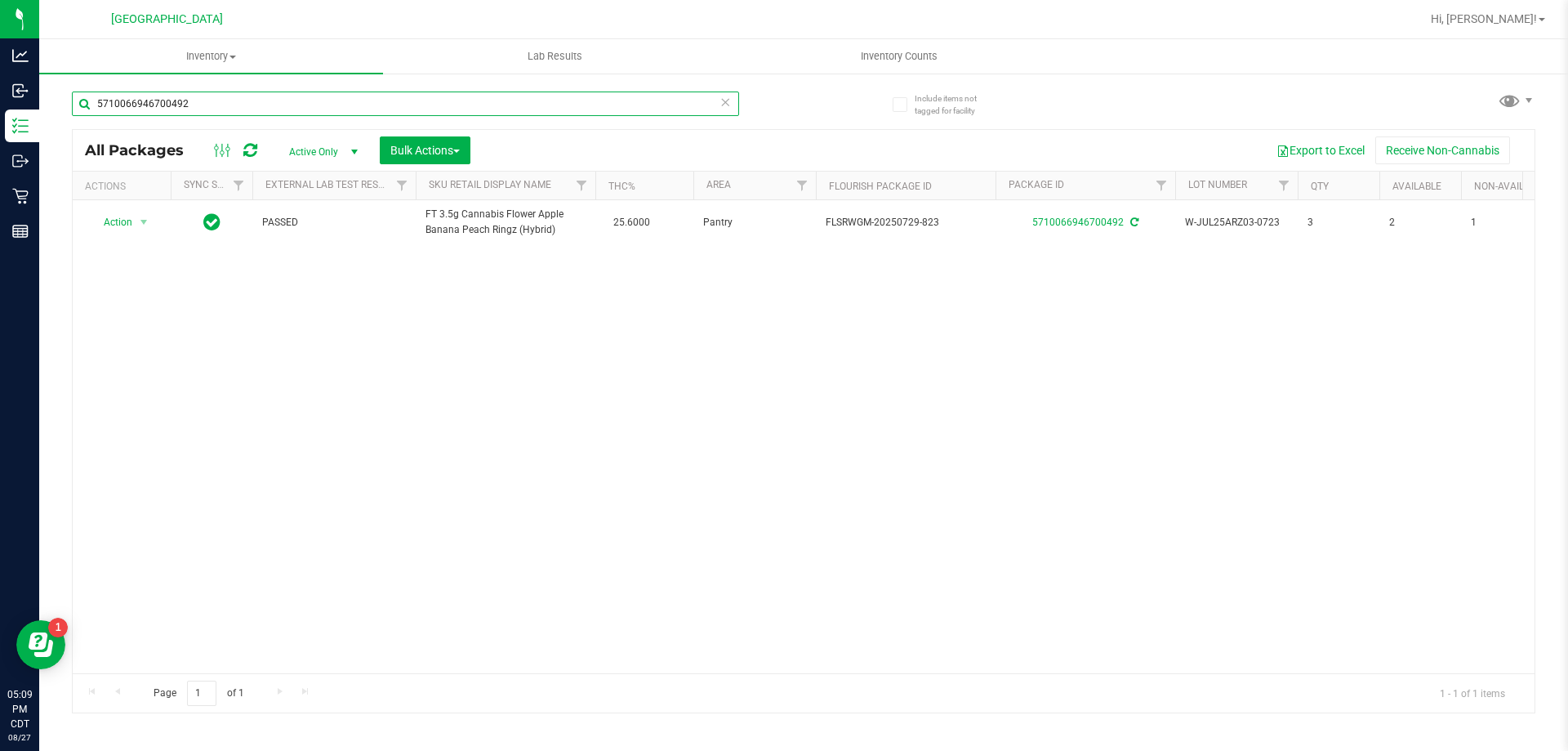
drag, startPoint x: 229, startPoint y: 98, endPoint x: 45, endPoint y: 85, distance: 184.5
click at [47, 84] on div "Include items not tagged for facility 5710066946700492 All Packages Active Only…" at bounding box center [804, 320] width 1529 height 498
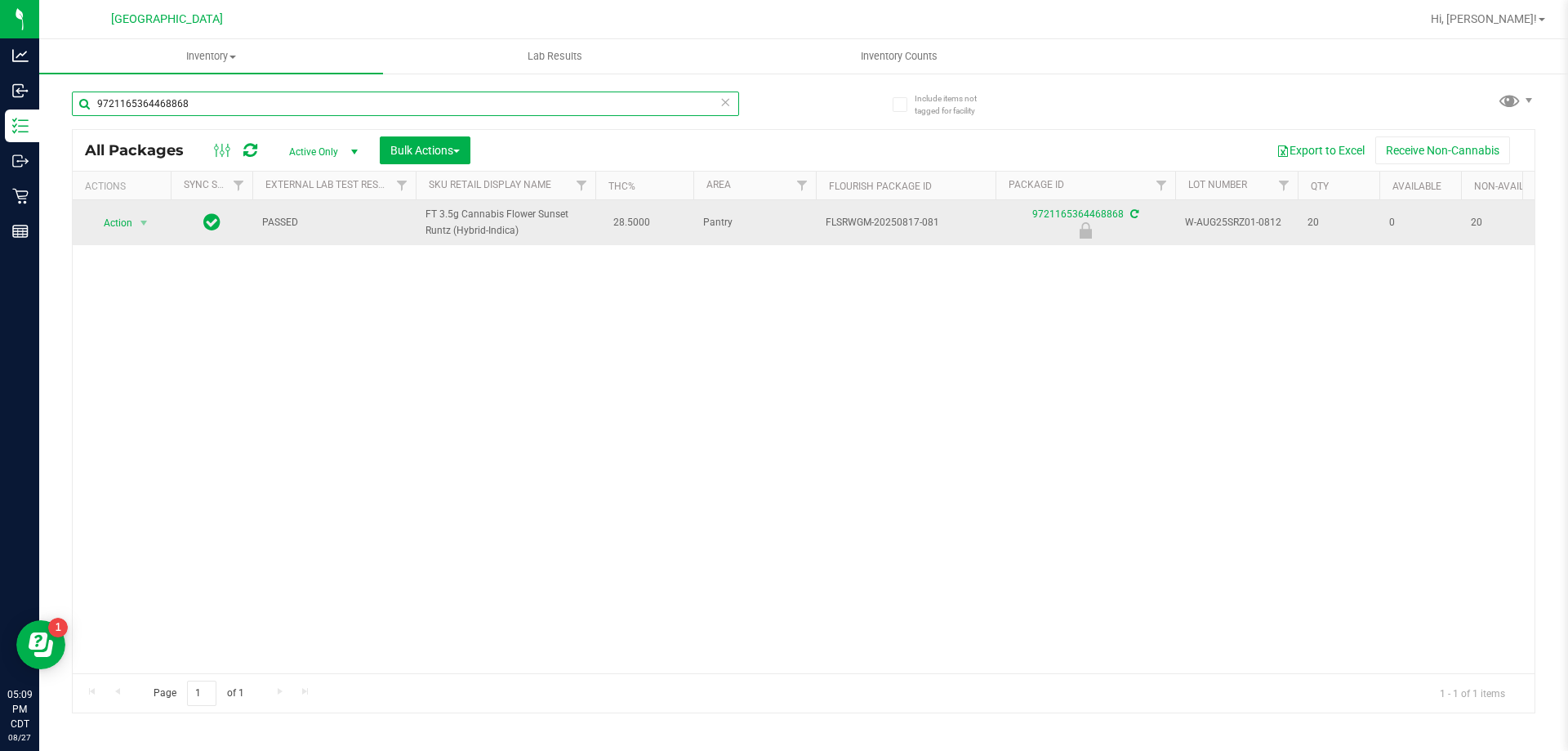
type input "9721165364468868"
click at [120, 231] on span "Action" at bounding box center [111, 223] width 44 height 23
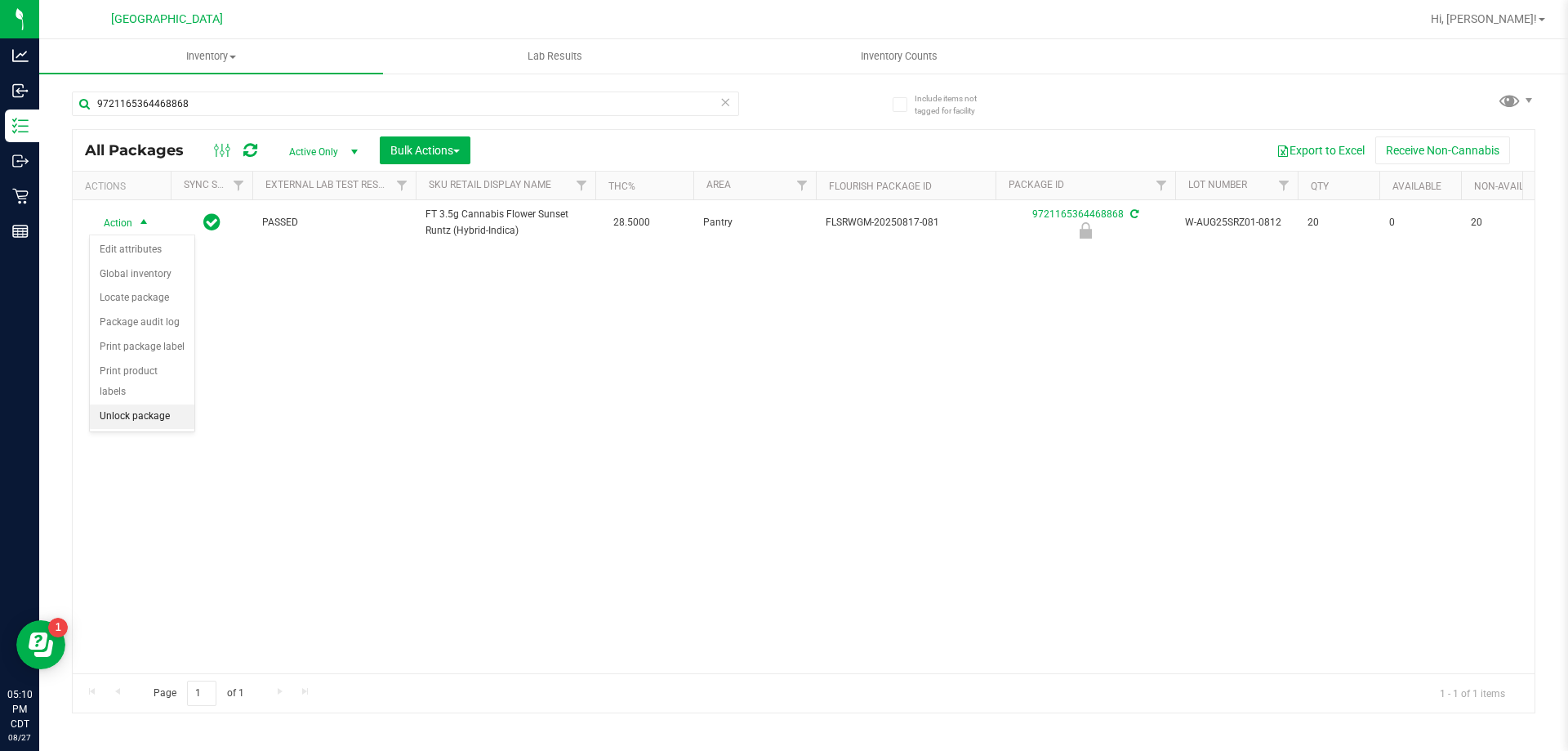
click at [152, 404] on li "Unlock package" at bounding box center [142, 416] width 104 height 24
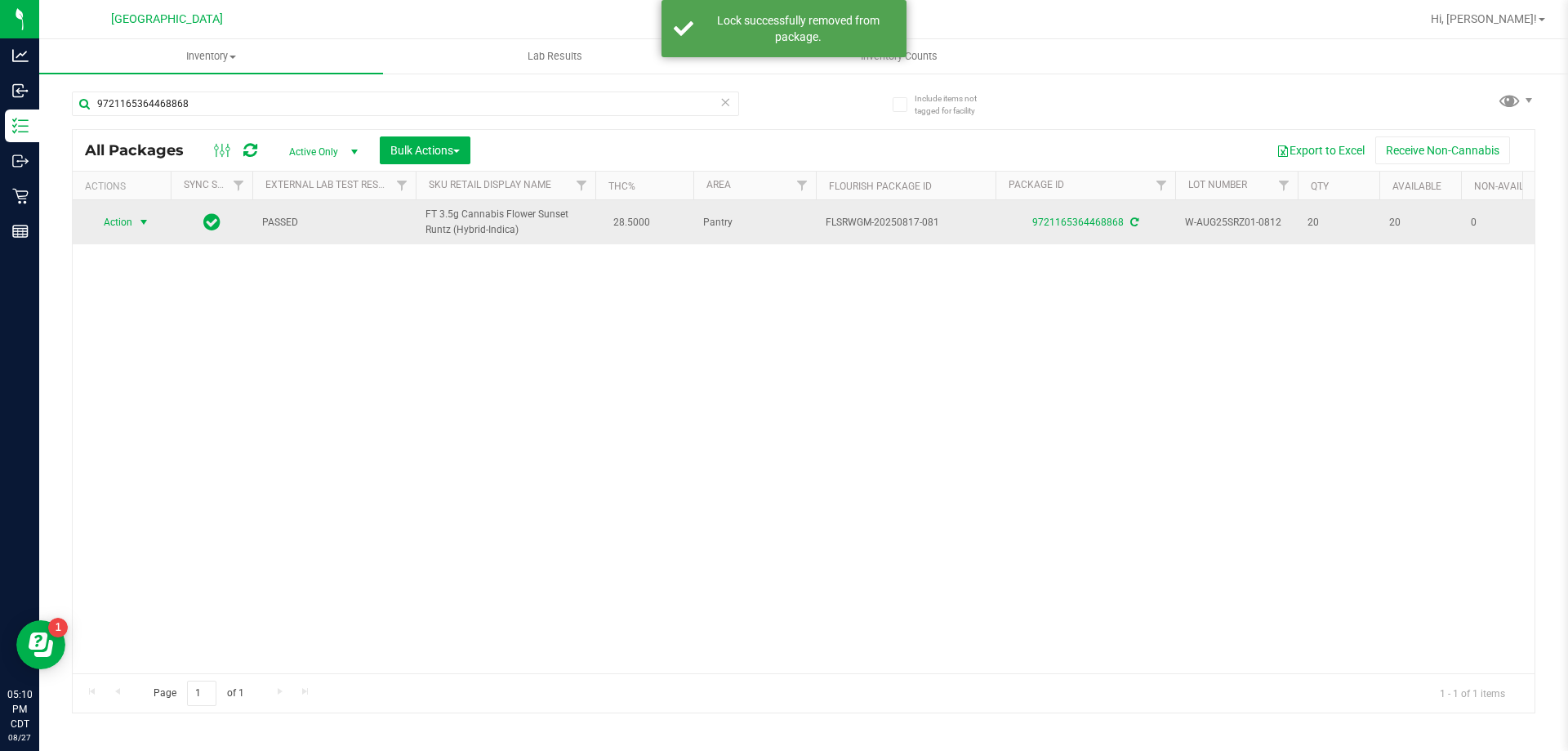
click at [141, 223] on span "select" at bounding box center [144, 222] width 14 height 14
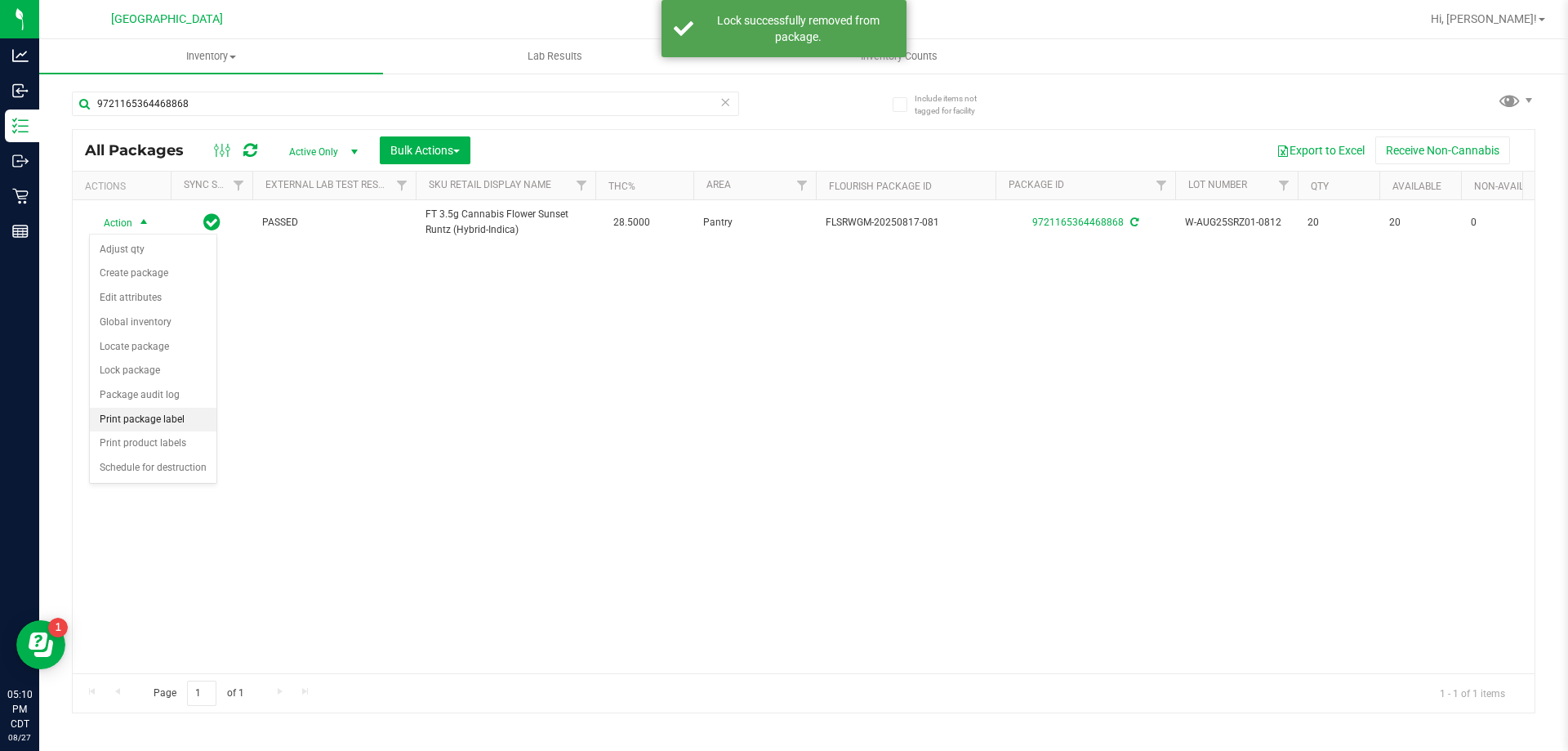
click at [176, 418] on li "Print package label" at bounding box center [152, 419] width 126 height 24
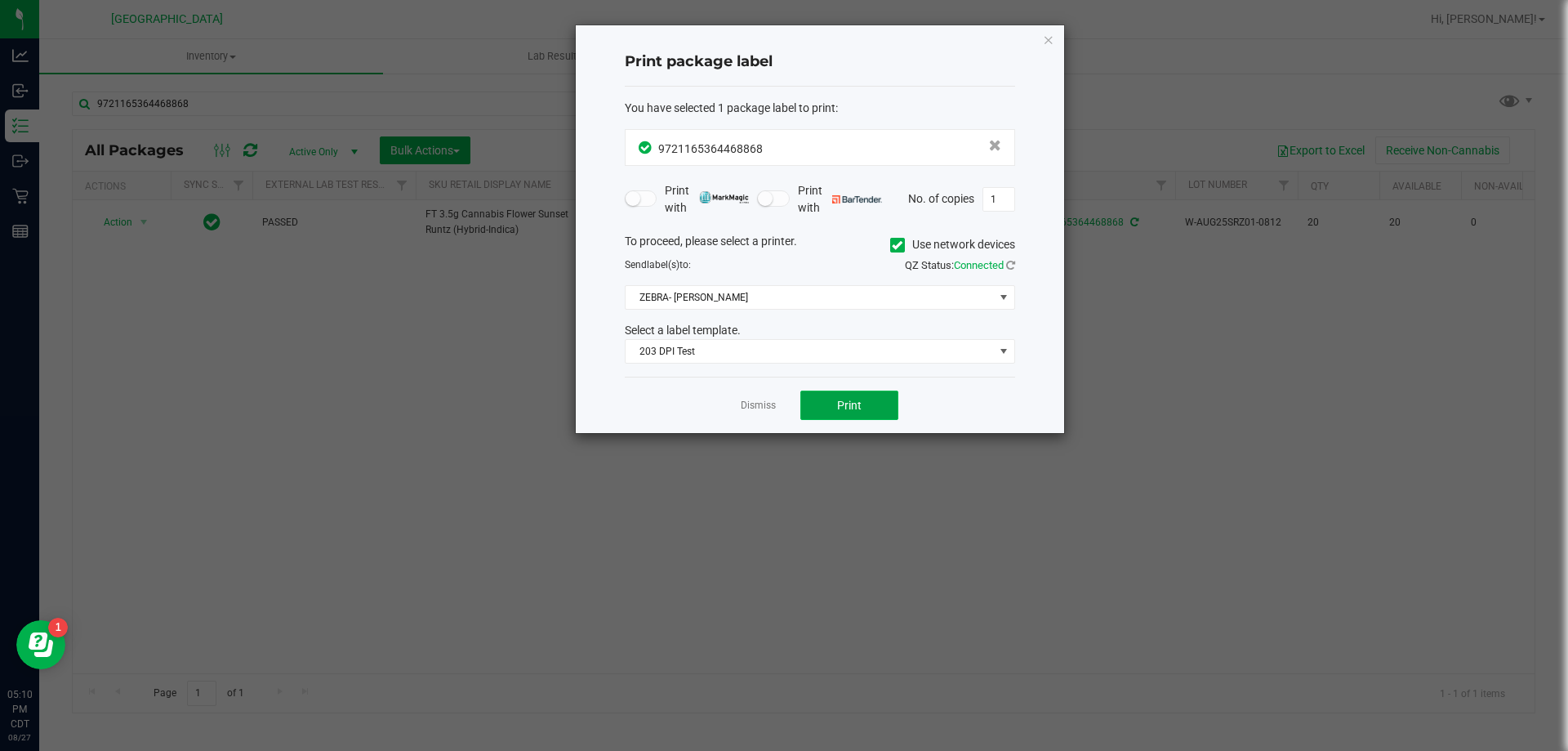
click at [839, 403] on span "Print" at bounding box center [849, 405] width 24 height 14
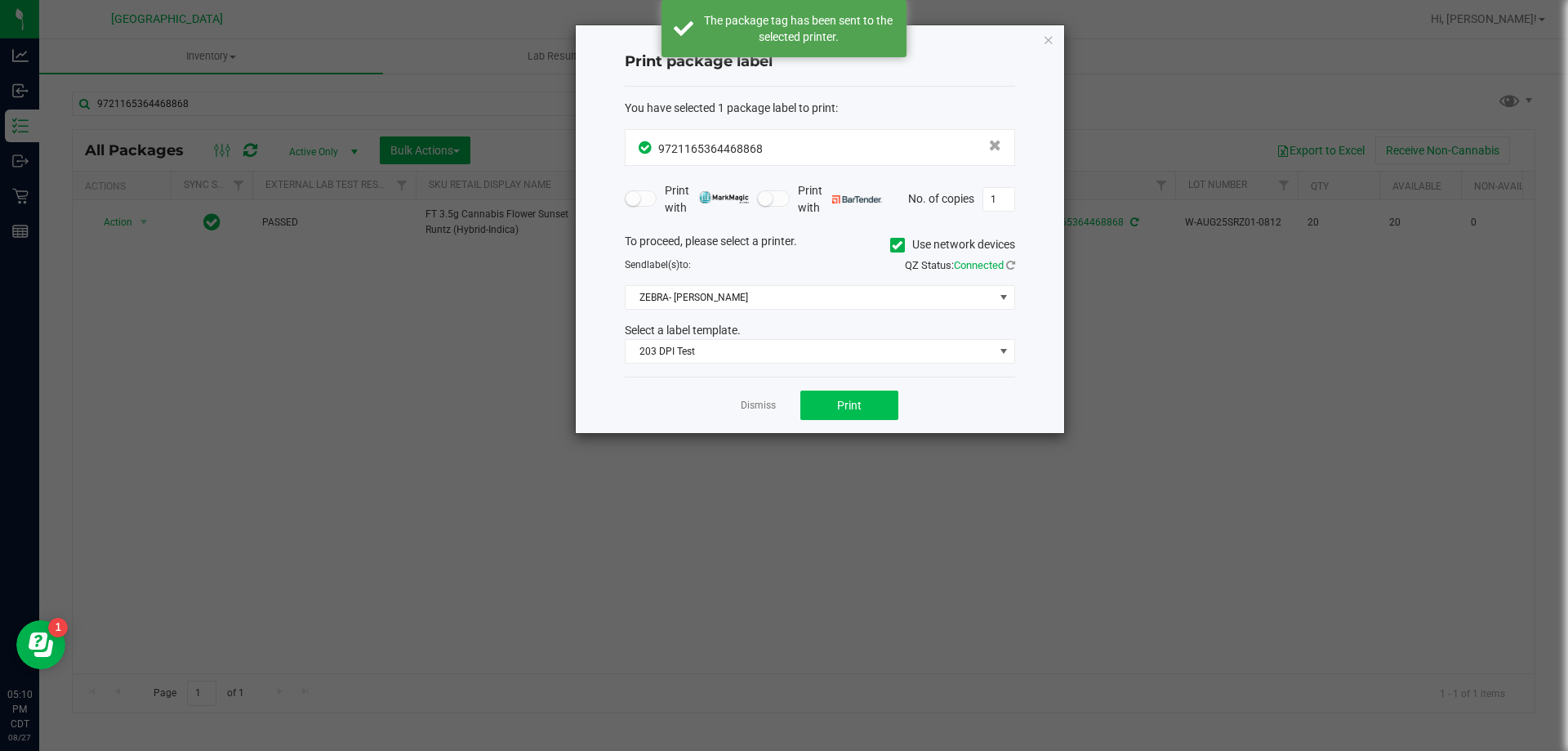
drag, startPoint x: 843, startPoint y: 387, endPoint x: 872, endPoint y: 407, distance: 35.2
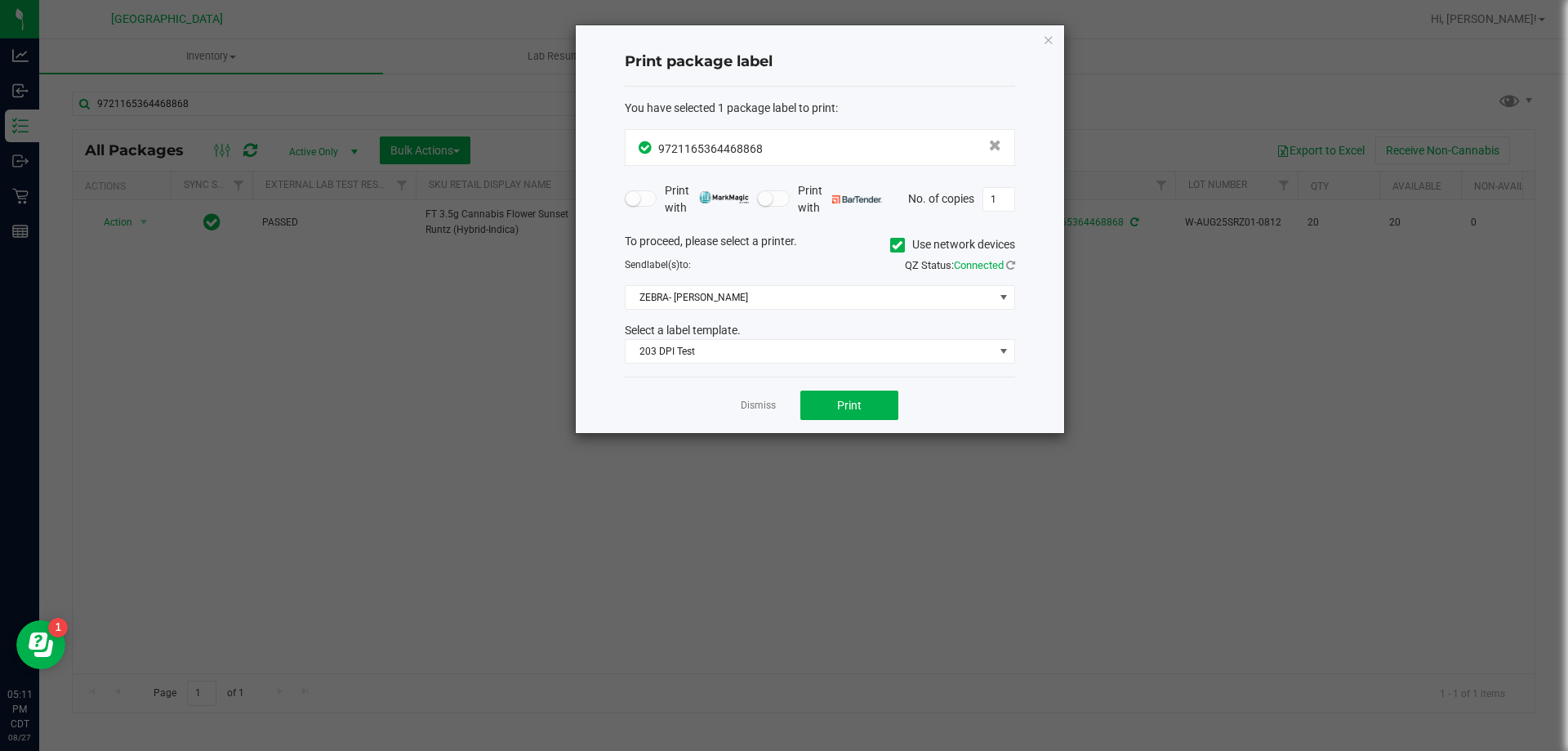
drag, startPoint x: 872, startPoint y: 407, endPoint x: 471, endPoint y: 418, distance: 401.2
click at [479, 464] on ngb-modal-window "Print package label You have selected 1 package label to print : 97211653644688…" at bounding box center [790, 376] width 1581 height 751
click at [1051, 35] on icon "button" at bounding box center [1049, 39] width 12 height 19
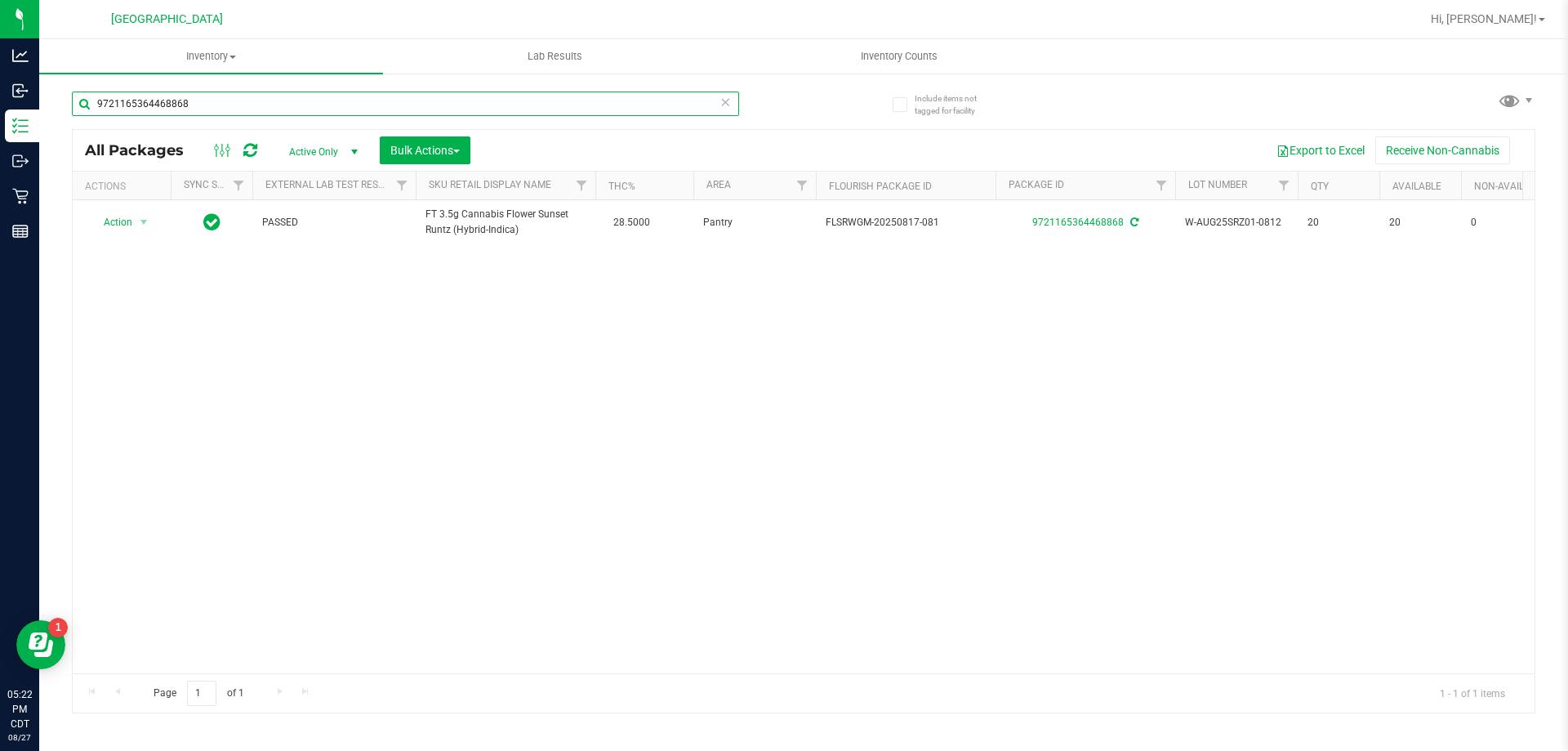
drag, startPoint x: 288, startPoint y: 97, endPoint x: 46, endPoint y: 110, distance: 242.3
click at [46, 110] on div "Include items not tagged for facility 9721165364468868 All Packages Active Only…" at bounding box center [804, 320] width 1529 height 498
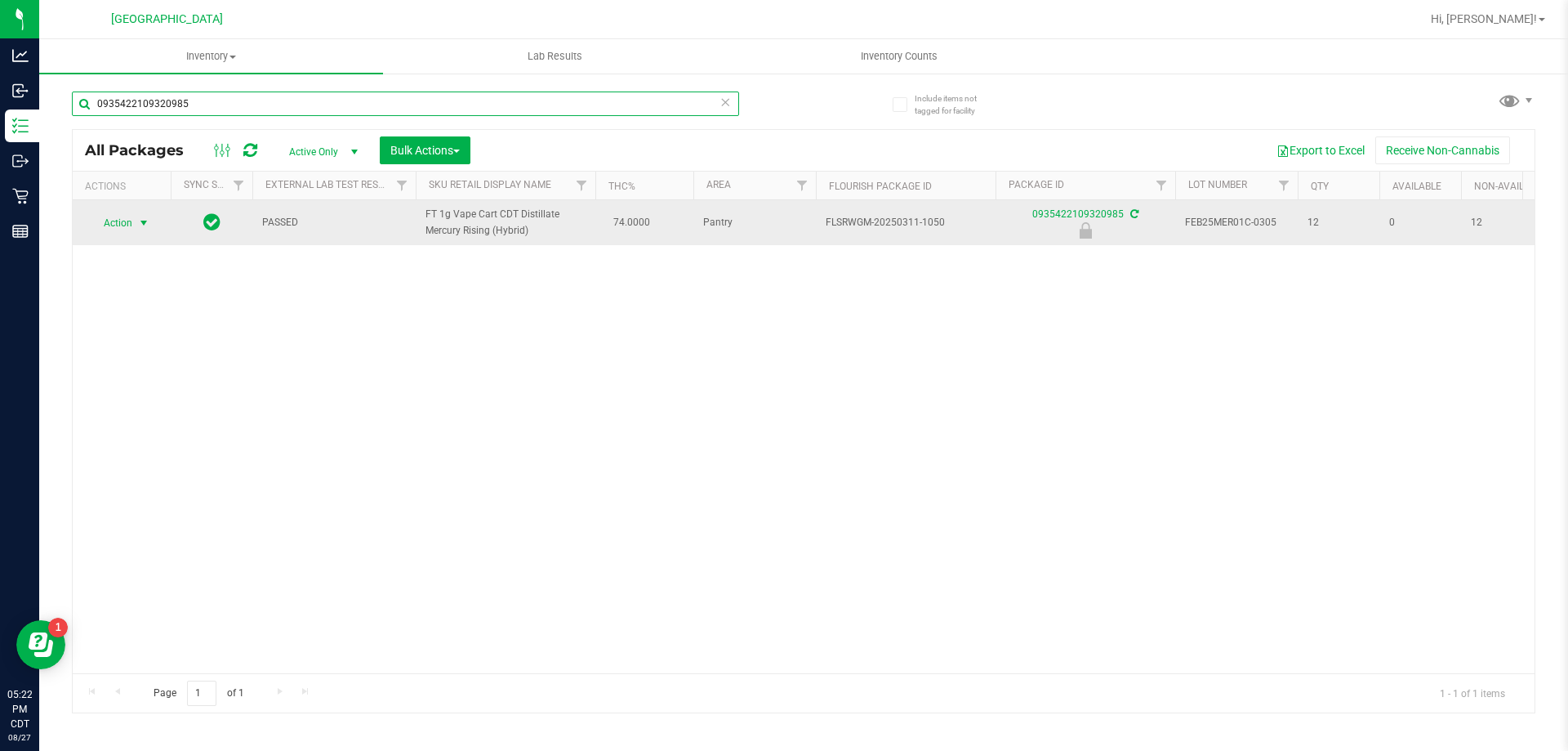
type input "0935422109320985"
click at [122, 232] on span "Action" at bounding box center [111, 223] width 44 height 23
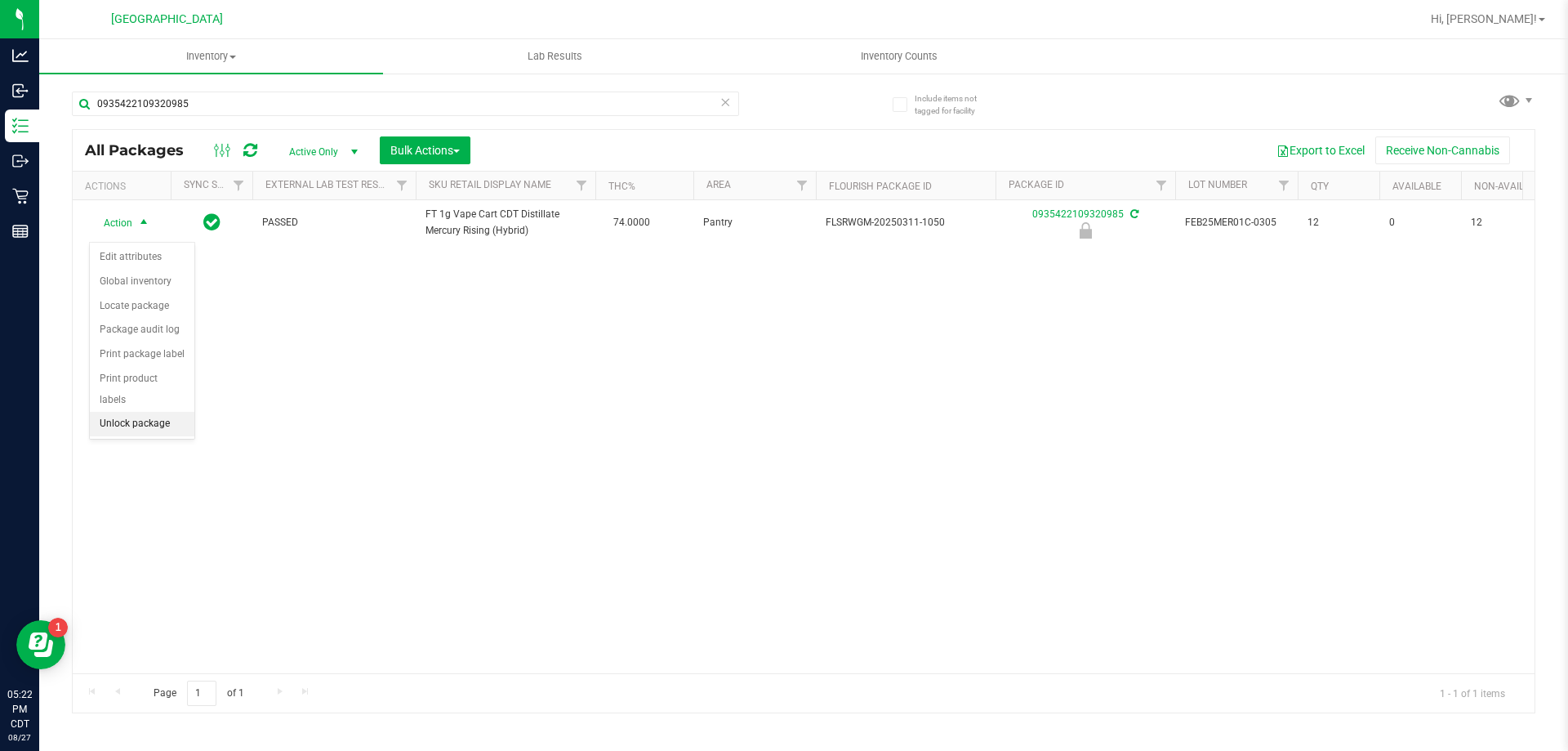
click at [161, 412] on li "Unlock package" at bounding box center [142, 424] width 104 height 24
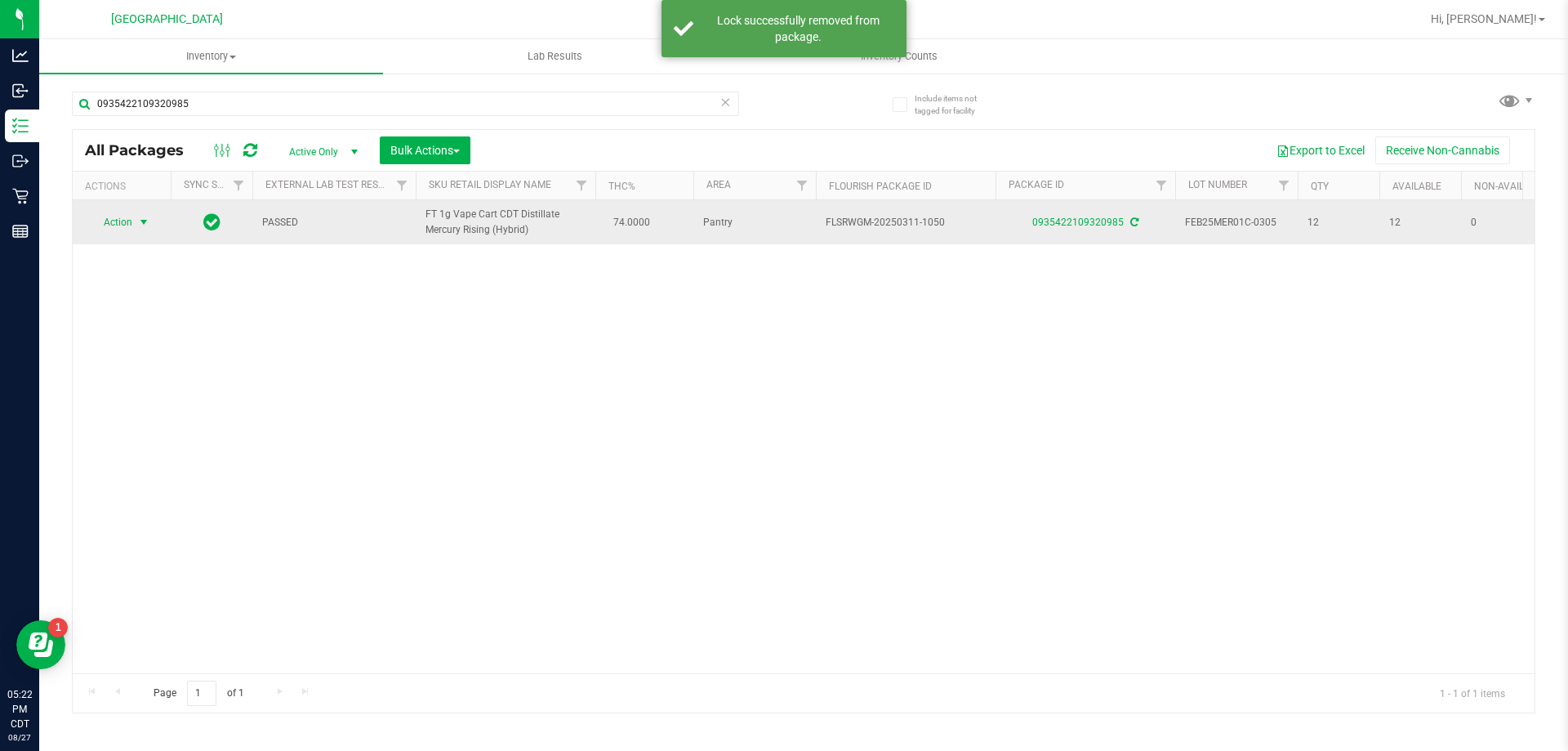
click at [130, 225] on span "Action" at bounding box center [111, 222] width 44 height 23
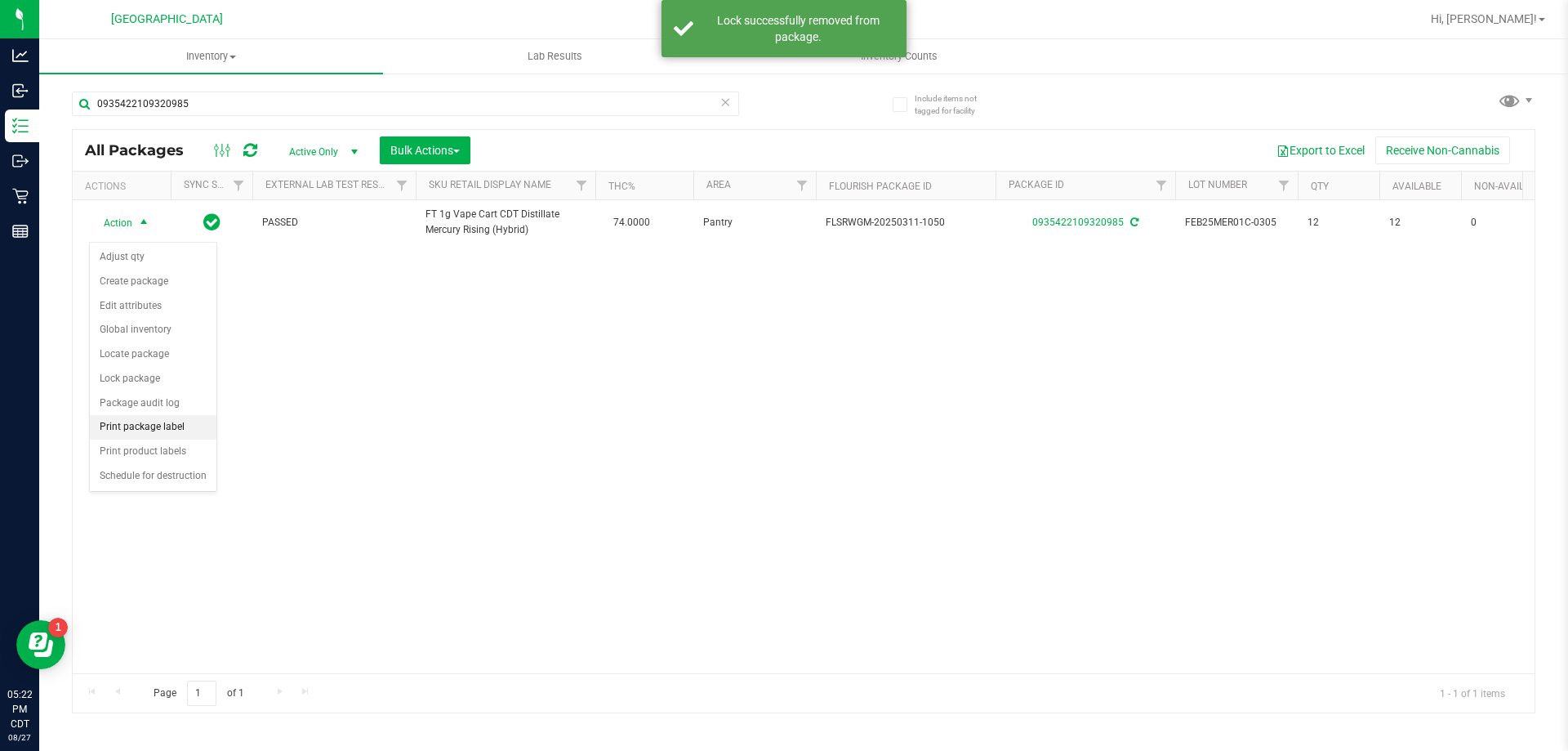
click at [168, 423] on li "Print package label" at bounding box center [152, 427] width 126 height 24
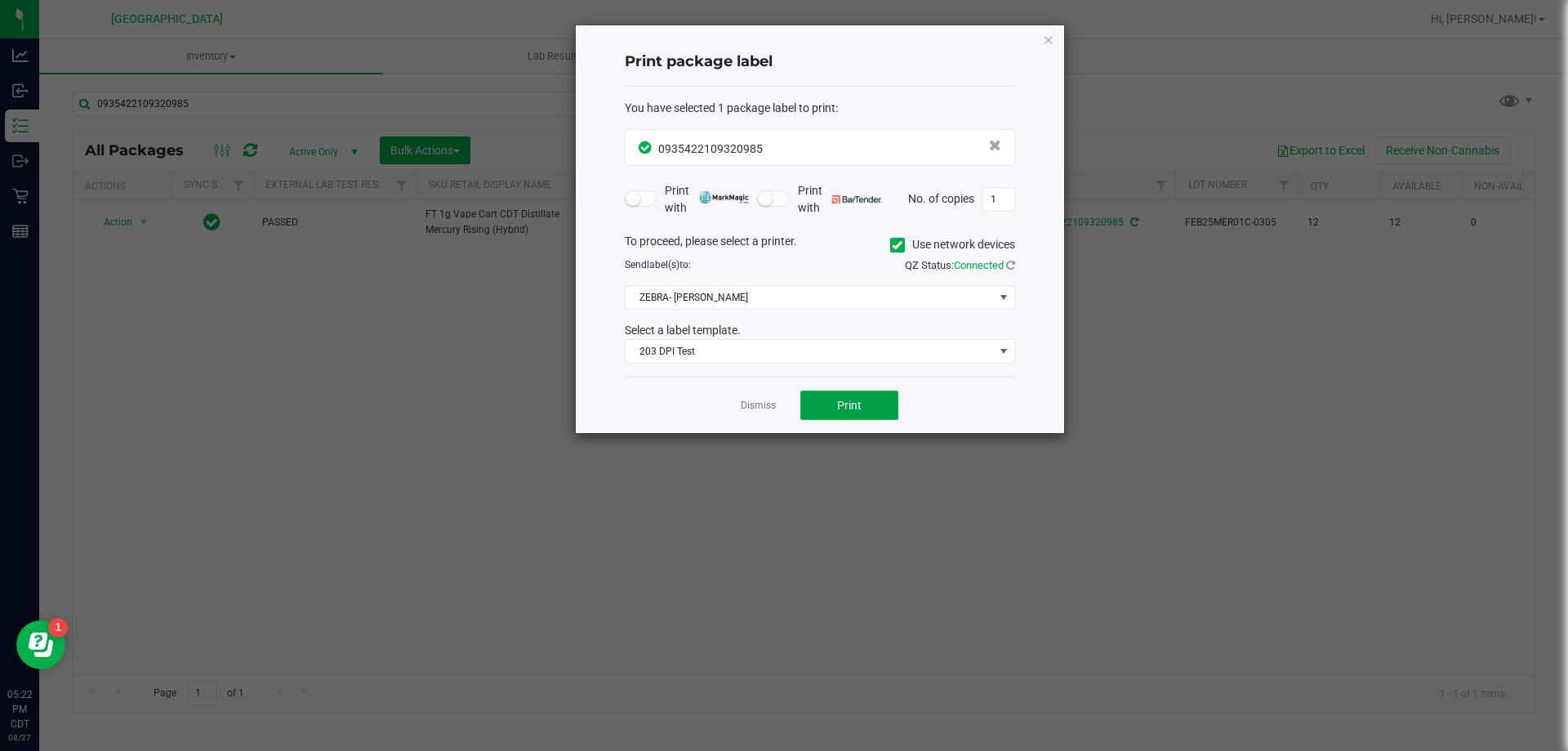
click at [839, 405] on span "Print" at bounding box center [849, 405] width 24 height 14
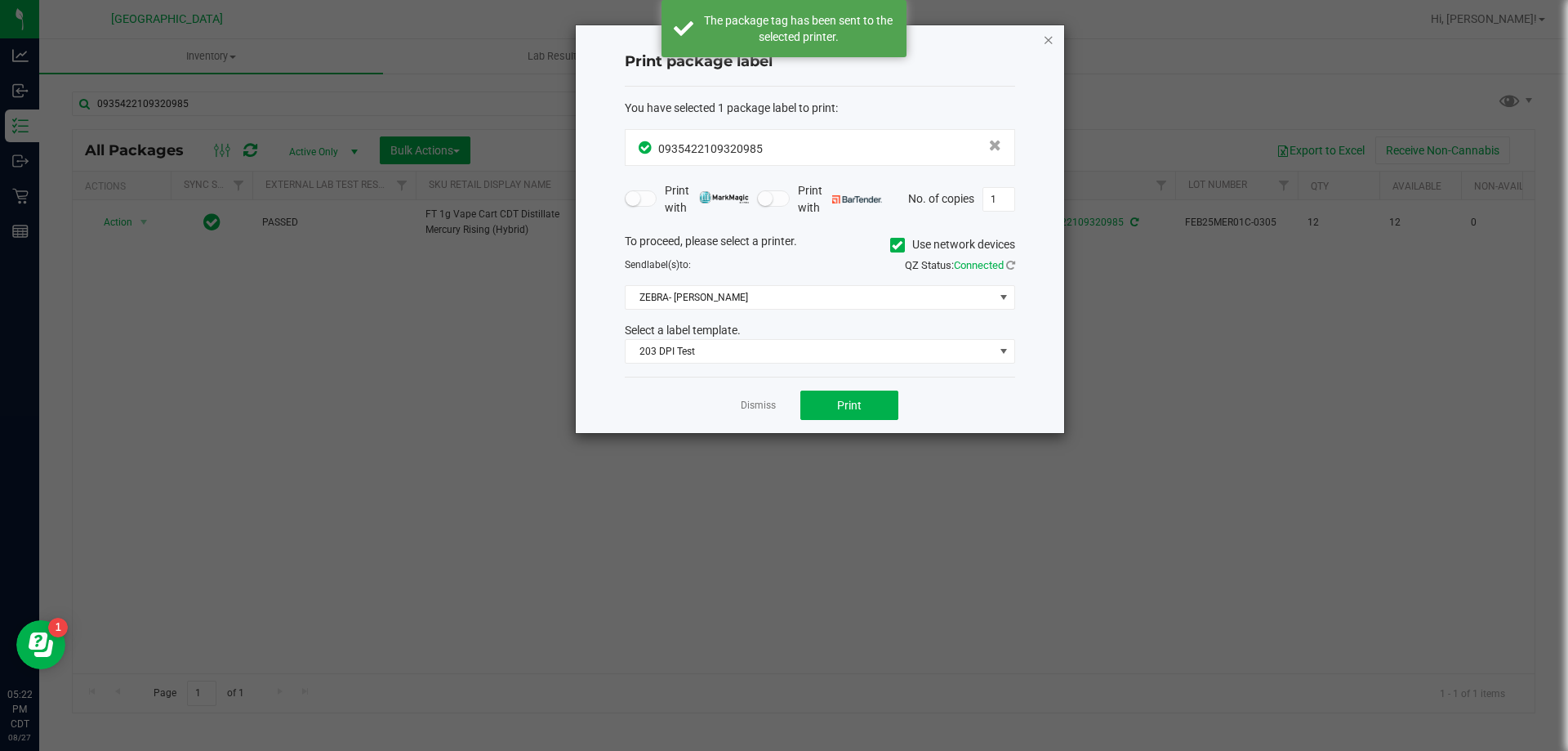
click at [1051, 42] on icon "button" at bounding box center [1049, 39] width 12 height 19
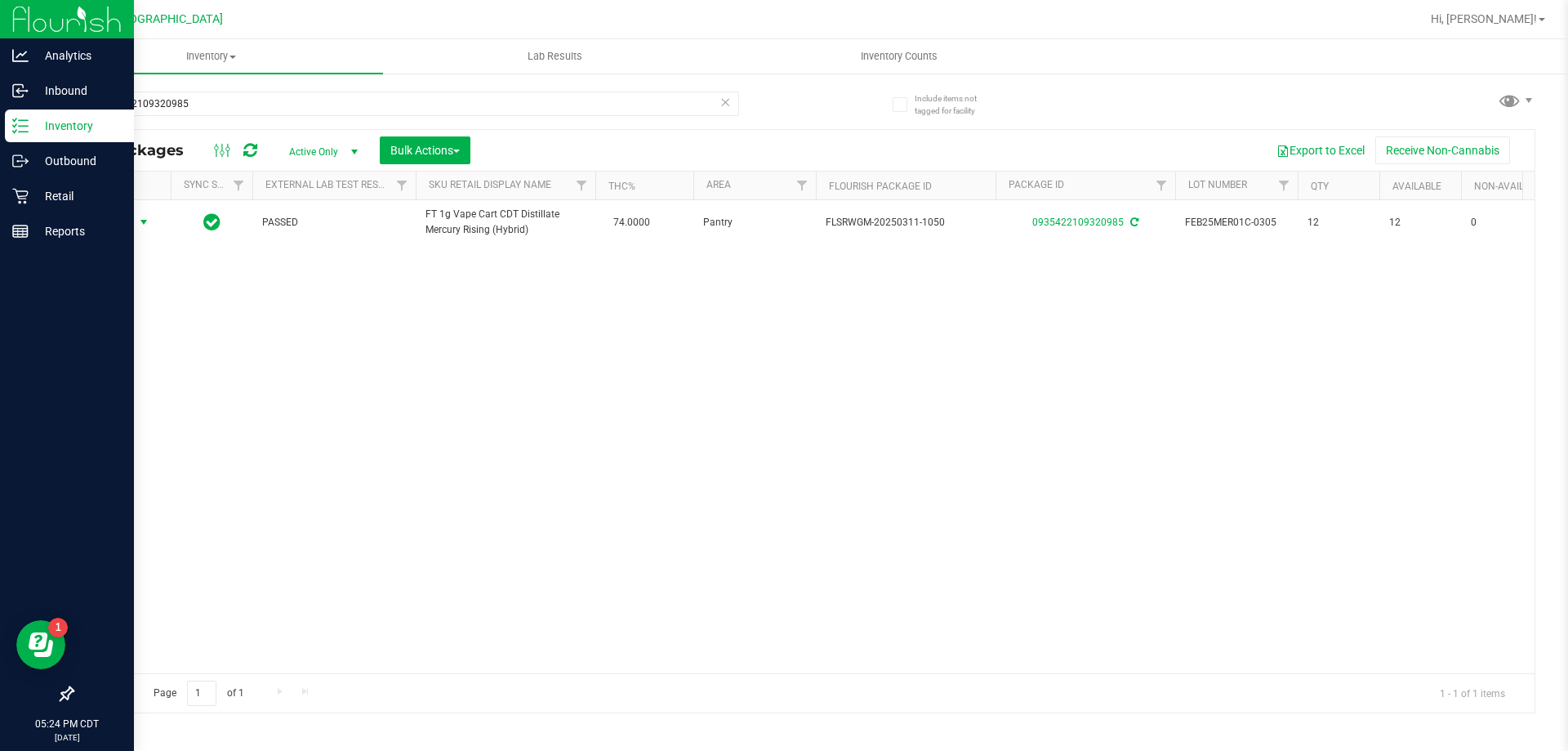
click at [55, 129] on p "Inventory" at bounding box center [78, 125] width 98 height 19
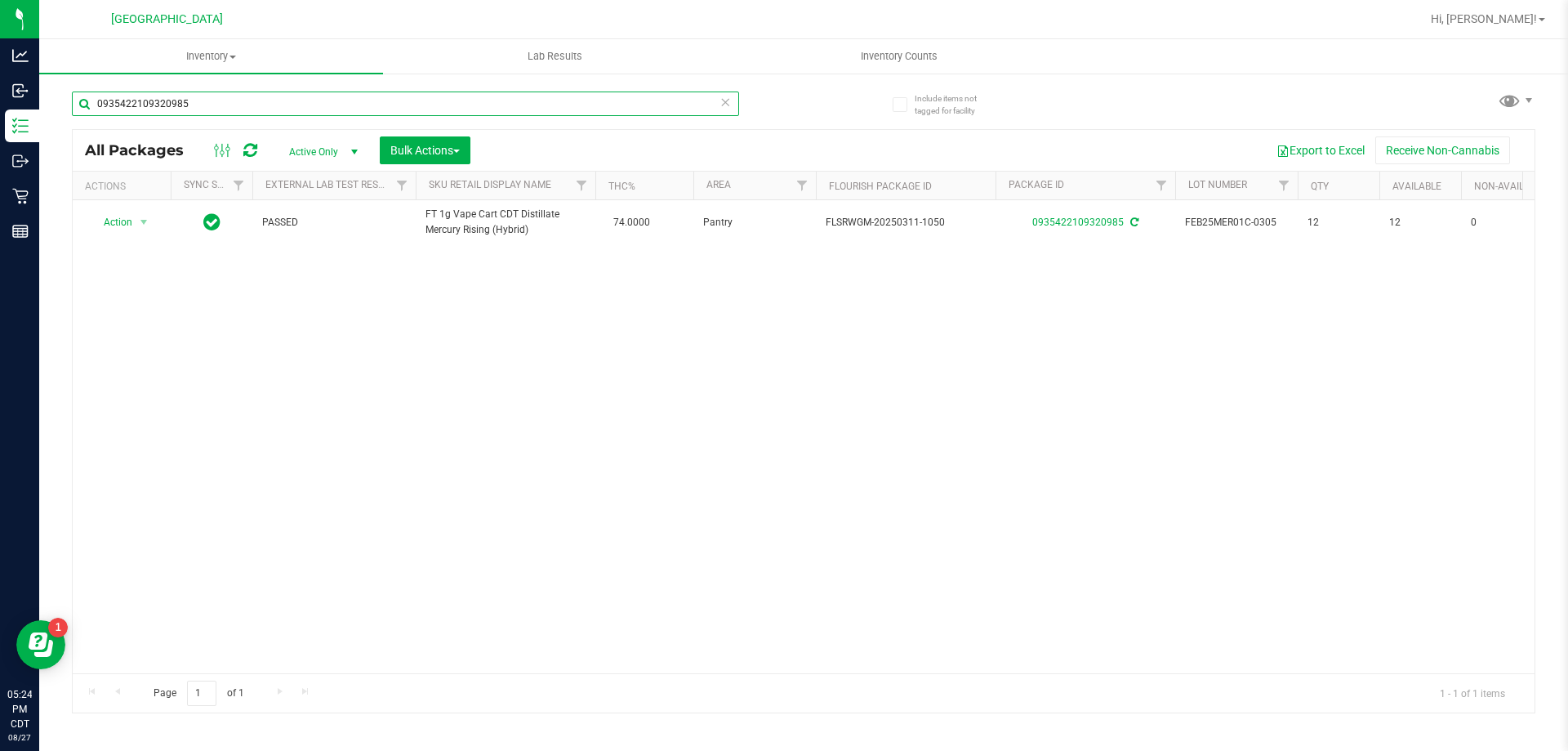
drag, startPoint x: 215, startPoint y: 111, endPoint x: 117, endPoint y: 112, distance: 98.0
click at [117, 112] on input "0935422109320985" at bounding box center [405, 103] width 668 height 24
type input "0"
